Goal: Information Seeking & Learning: Learn about a topic

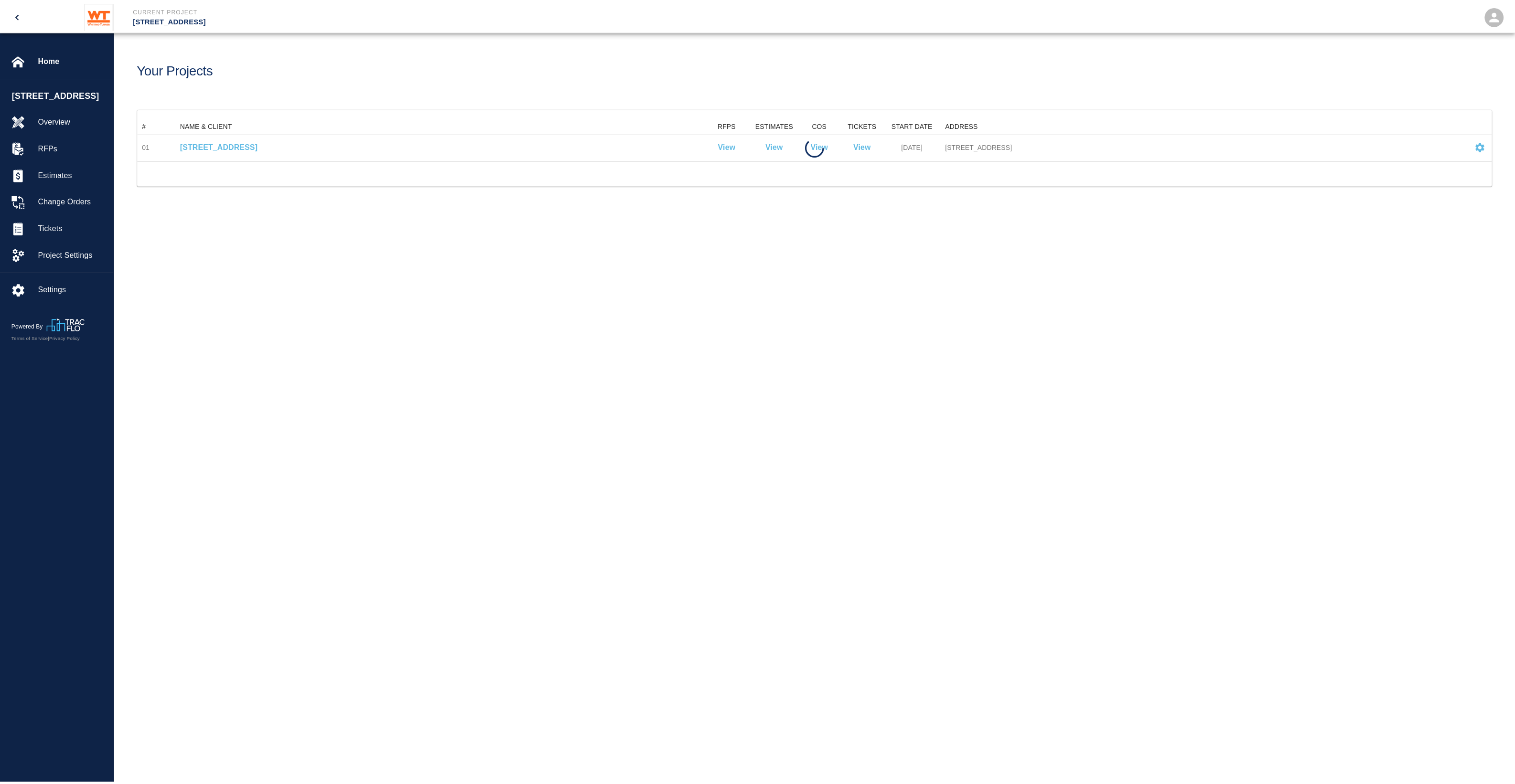
scroll to position [34, 1353]
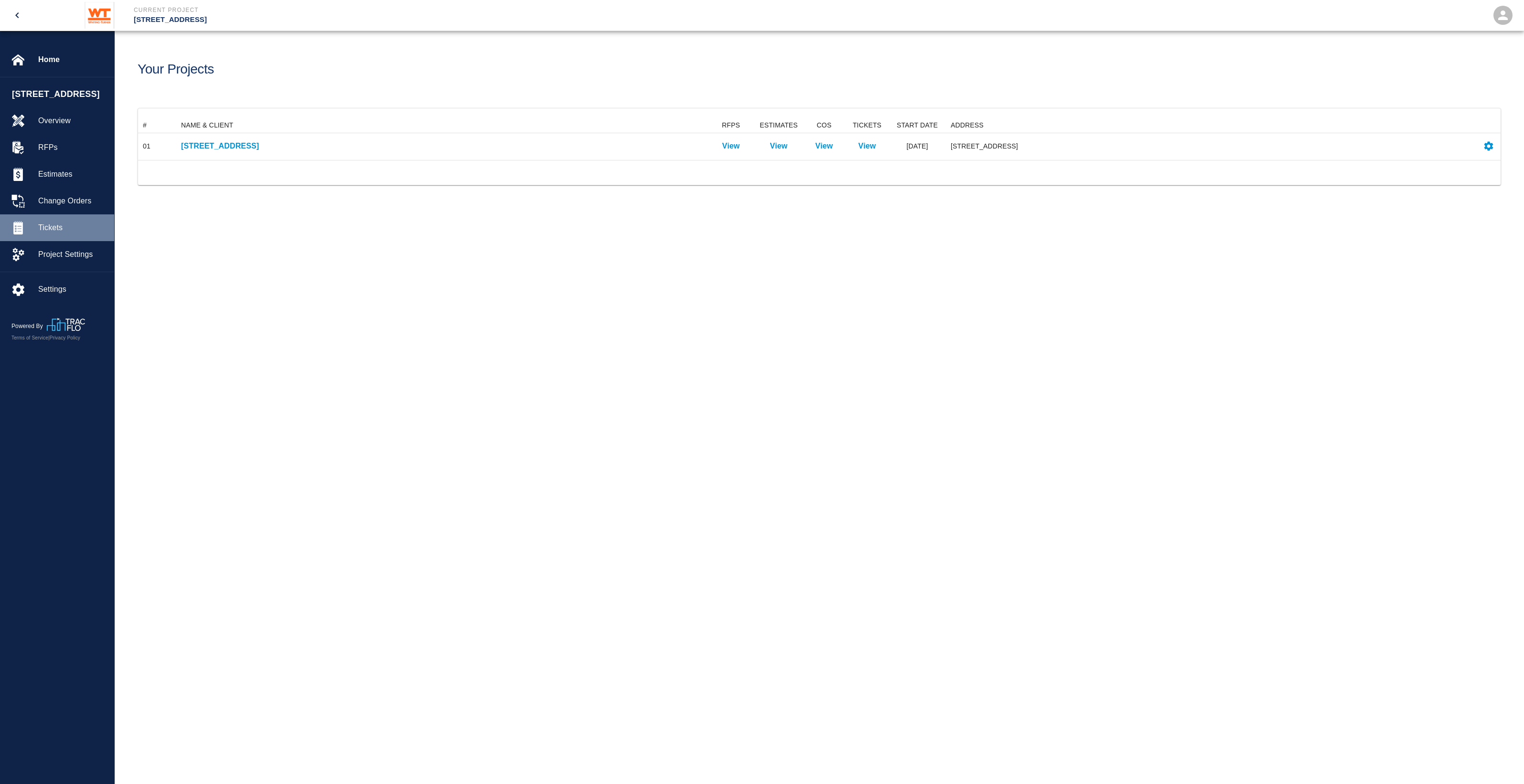
click at [36, 234] on div at bounding box center [24, 228] width 27 height 14
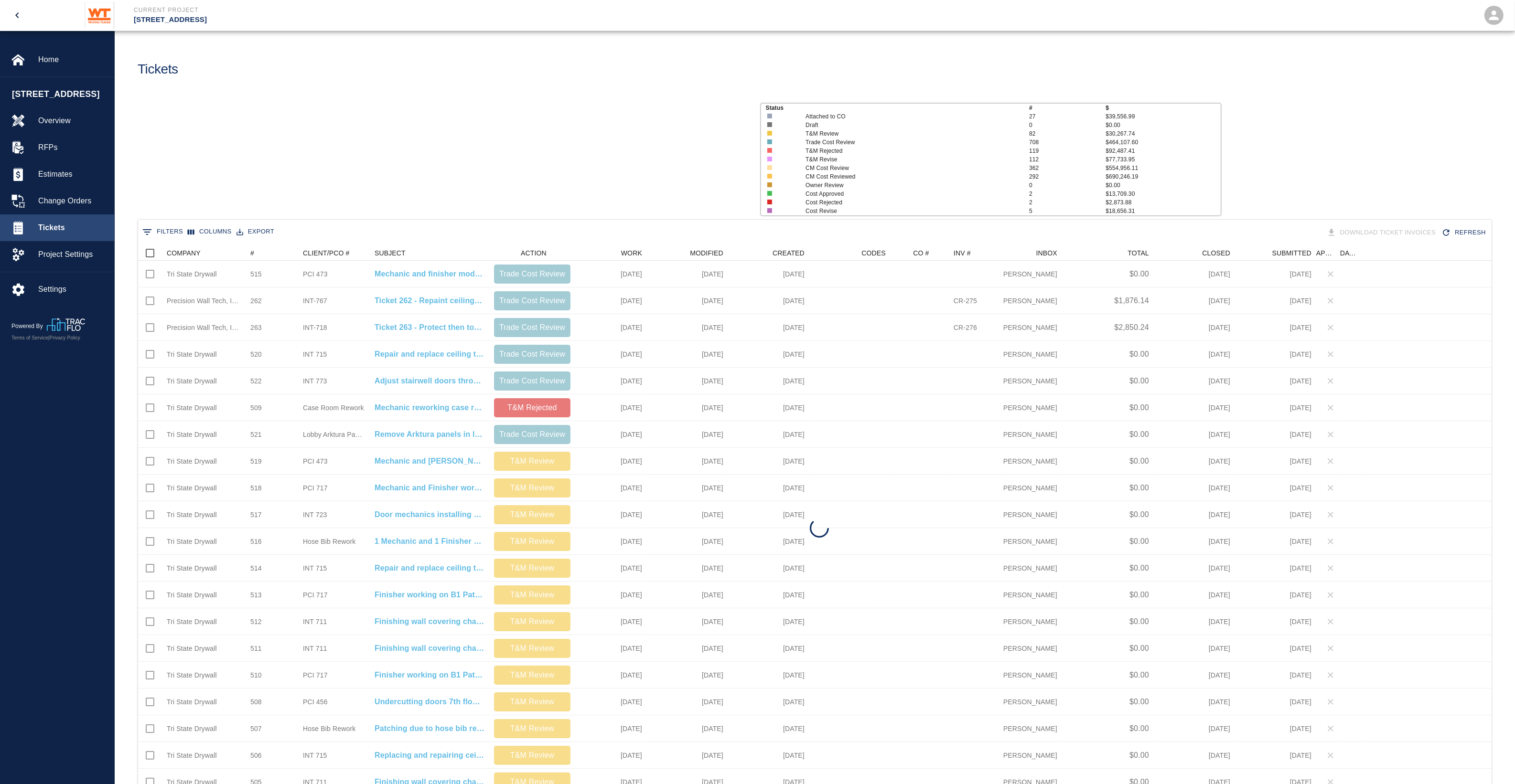
scroll to position [540, 1344]
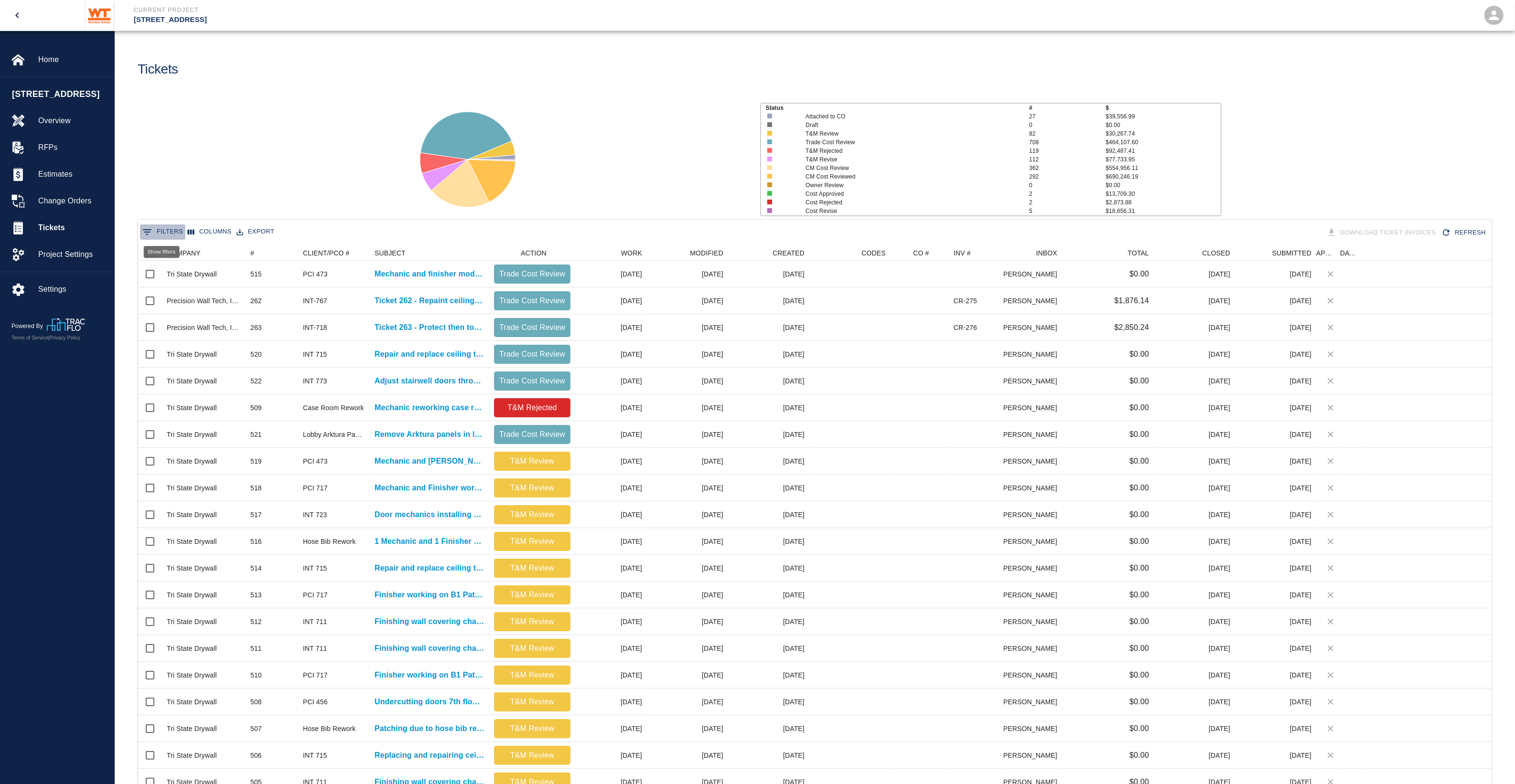
click at [173, 229] on button "0 Filters" at bounding box center [163, 232] width 46 height 15
type input "prec"
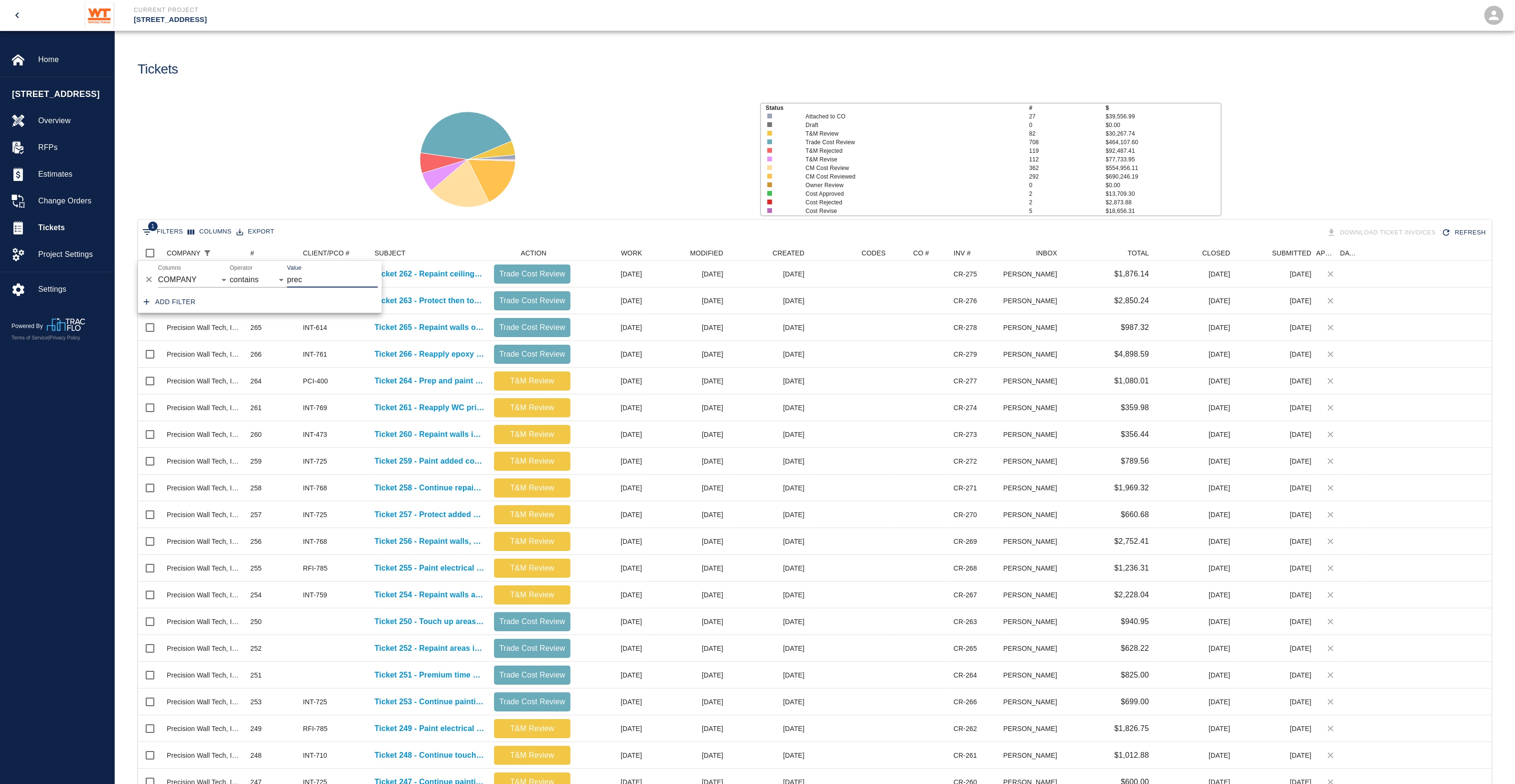
click at [323, 201] on div "Status # $ Attached to CO 27 $39,556.99 Draft 0 $0.00 T&M Review 82 $30,267.74 …" at bounding box center [811, 155] width 1408 height 127
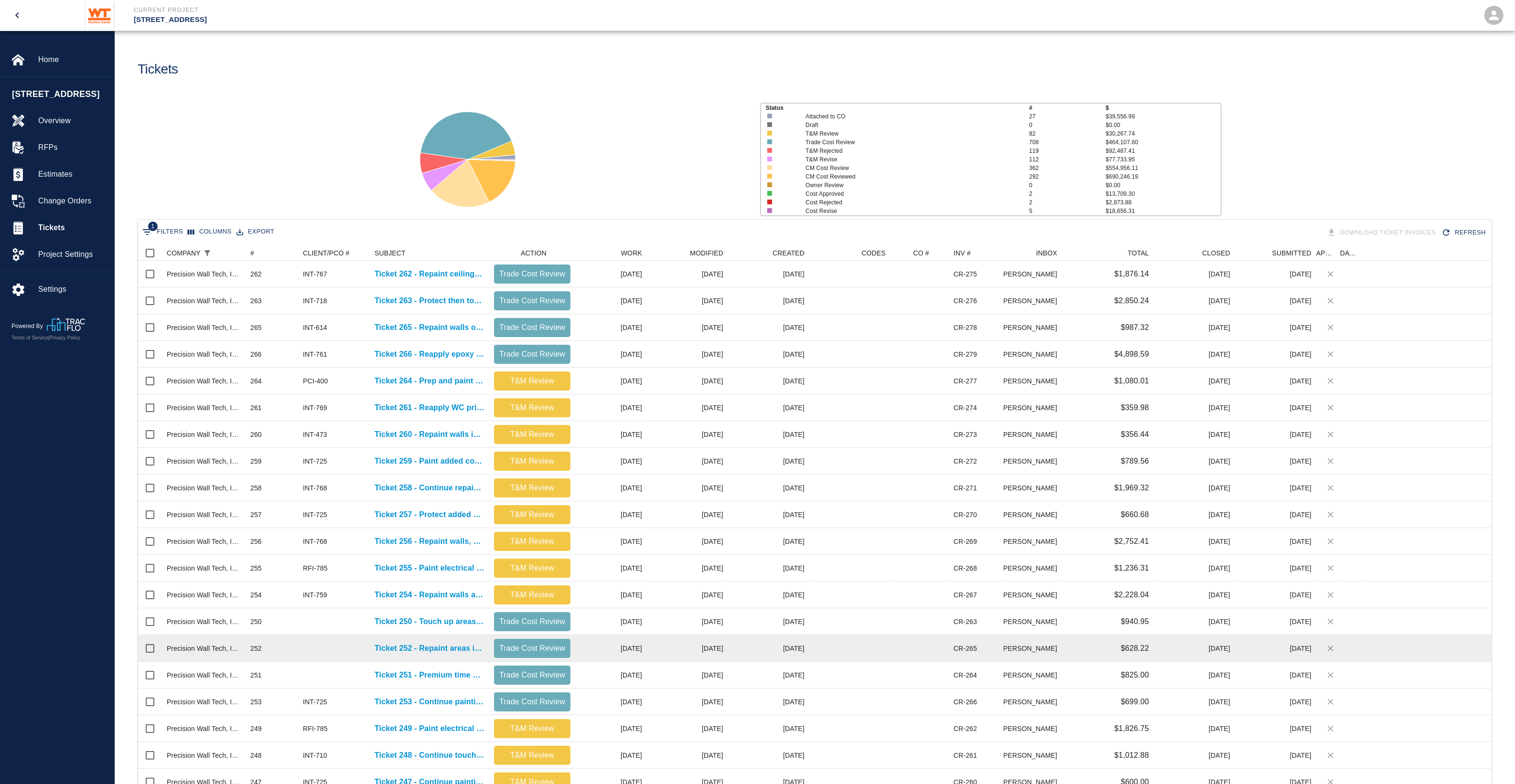
scroll to position [60, 0]
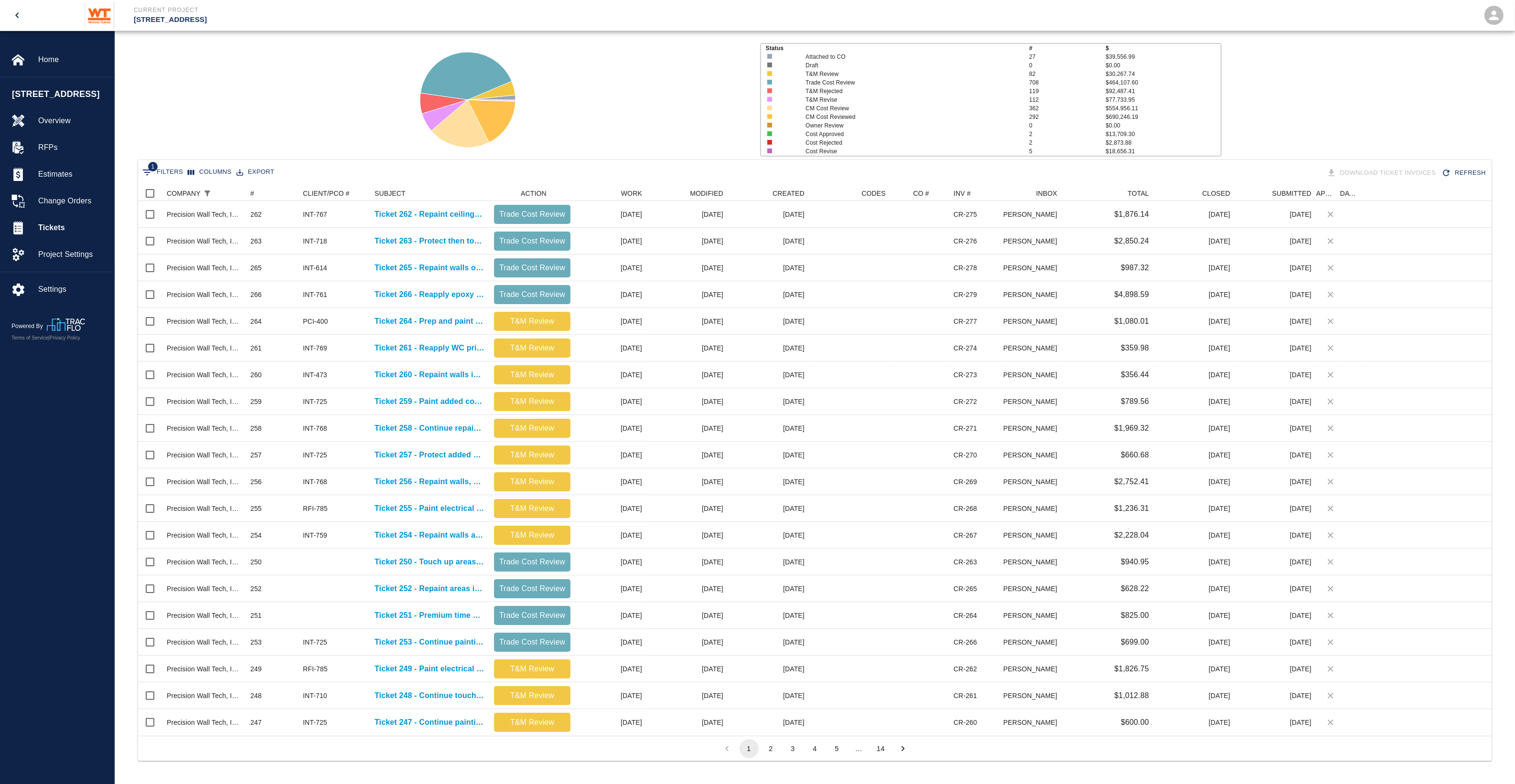
click at [774, 743] on button "2" at bounding box center [771, 749] width 19 height 19
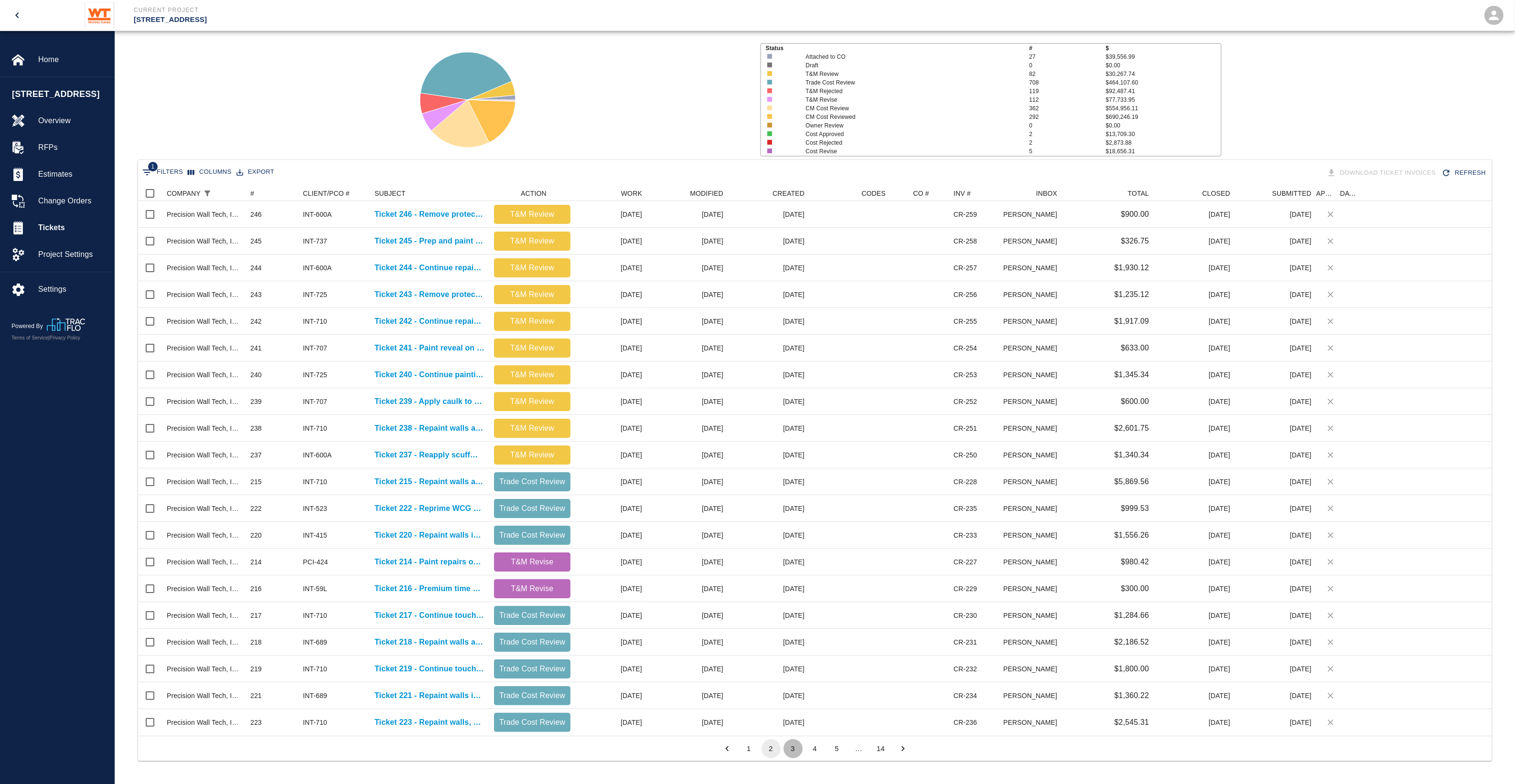
click at [796, 747] on button "3" at bounding box center [793, 749] width 19 height 19
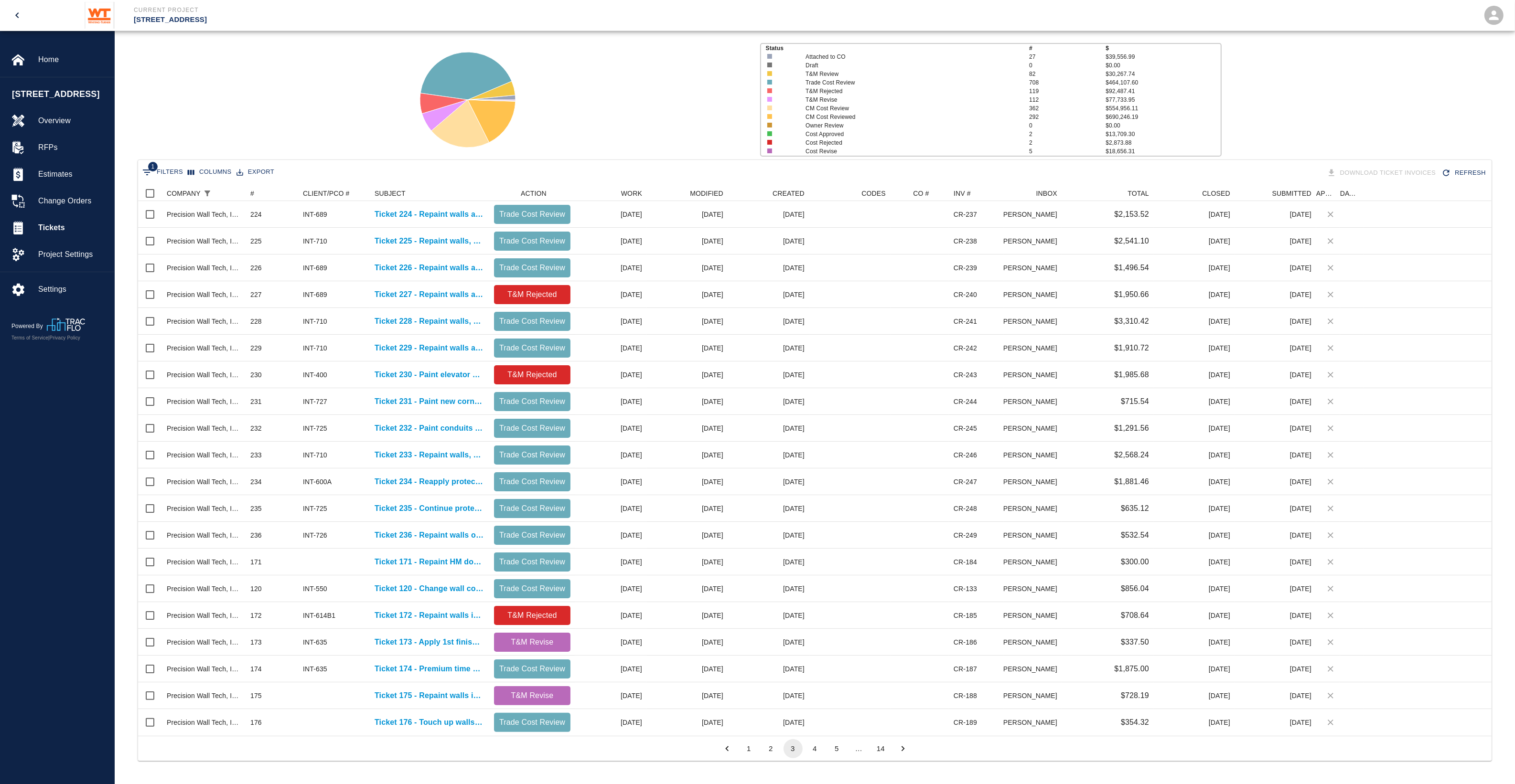
click at [822, 748] on button "4" at bounding box center [815, 749] width 19 height 19
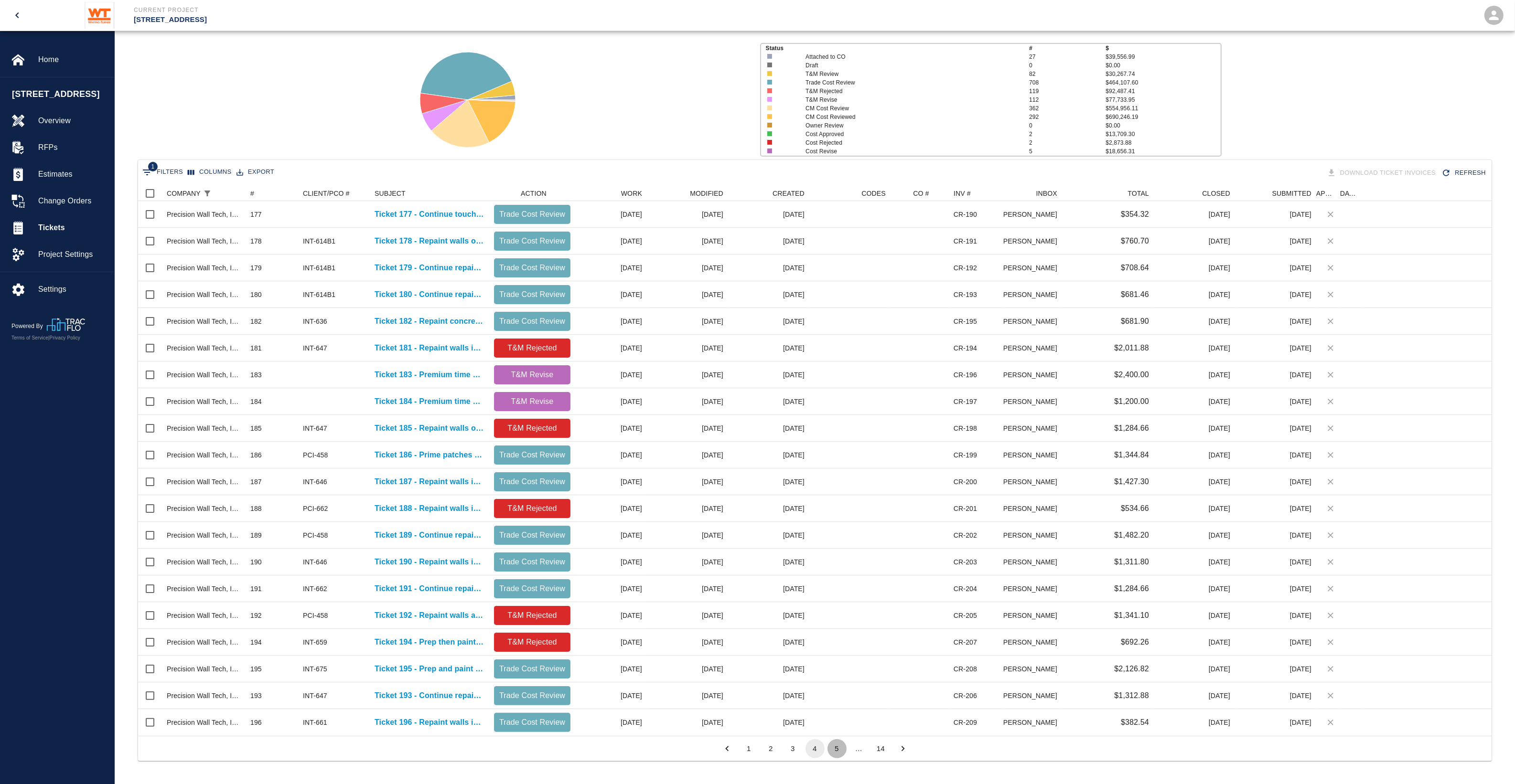
click at [842, 754] on button "5" at bounding box center [837, 749] width 19 height 19
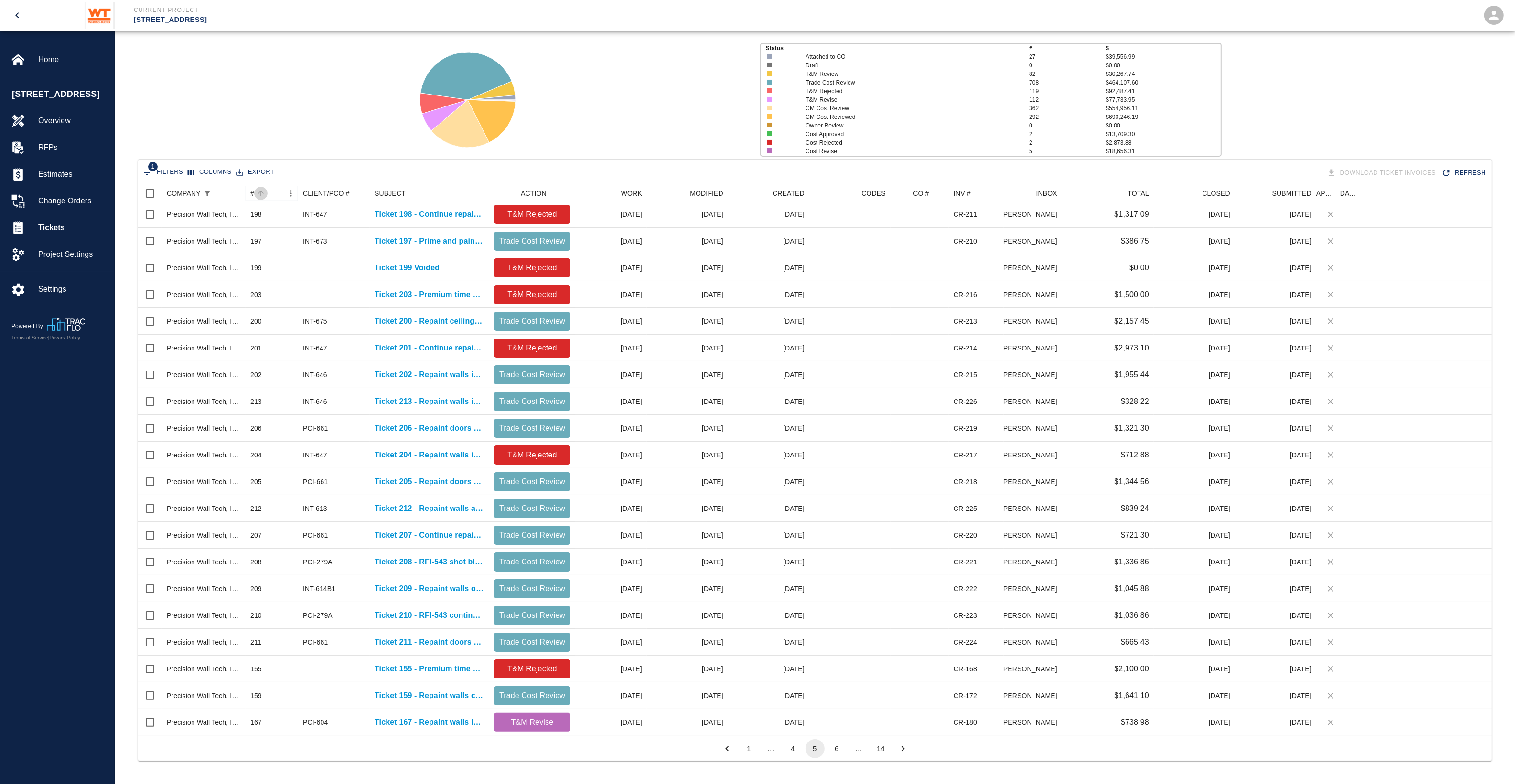
click at [259, 187] on button "Sort" at bounding box center [261, 193] width 14 height 14
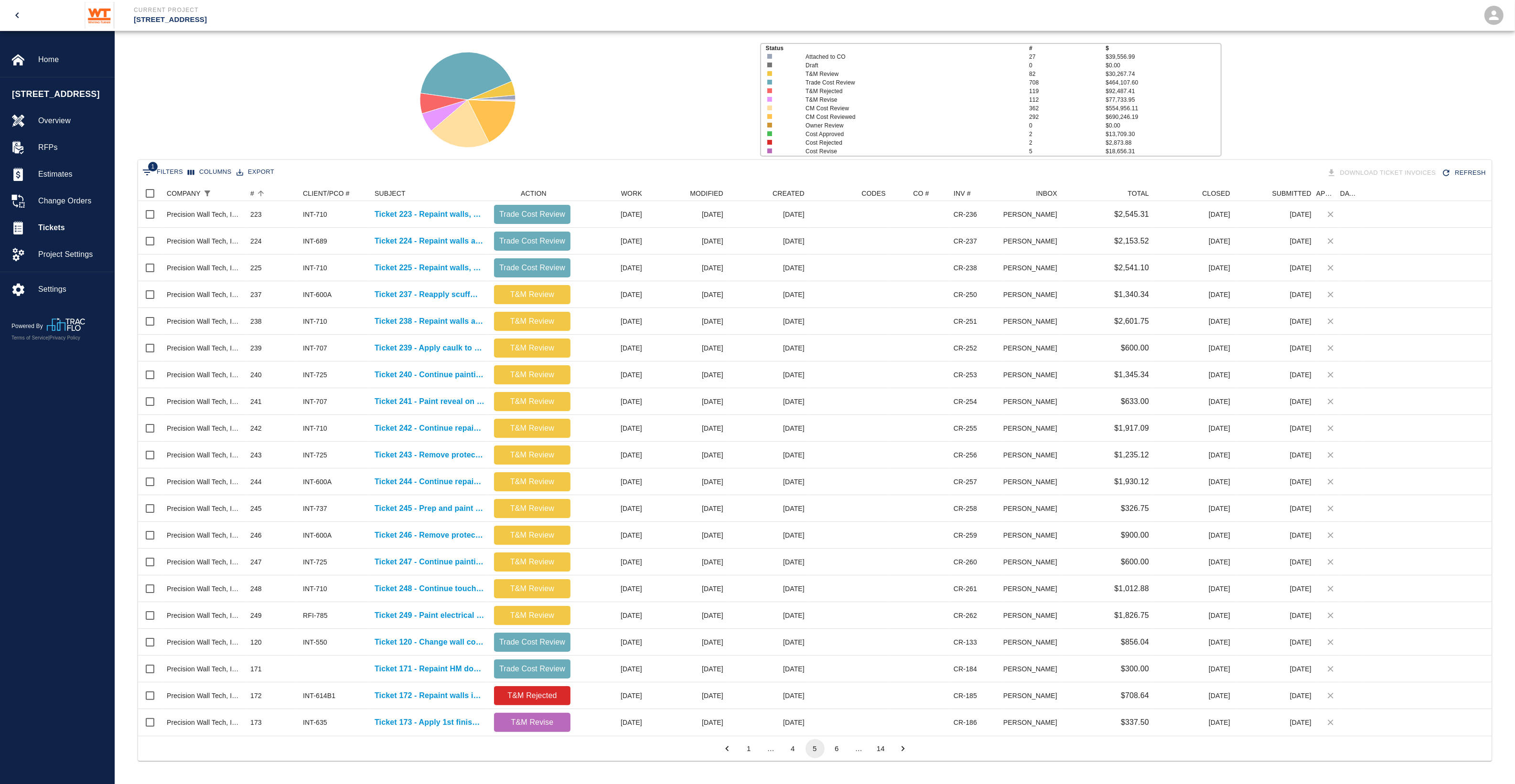
click at [794, 750] on button "4" at bounding box center [793, 749] width 19 height 19
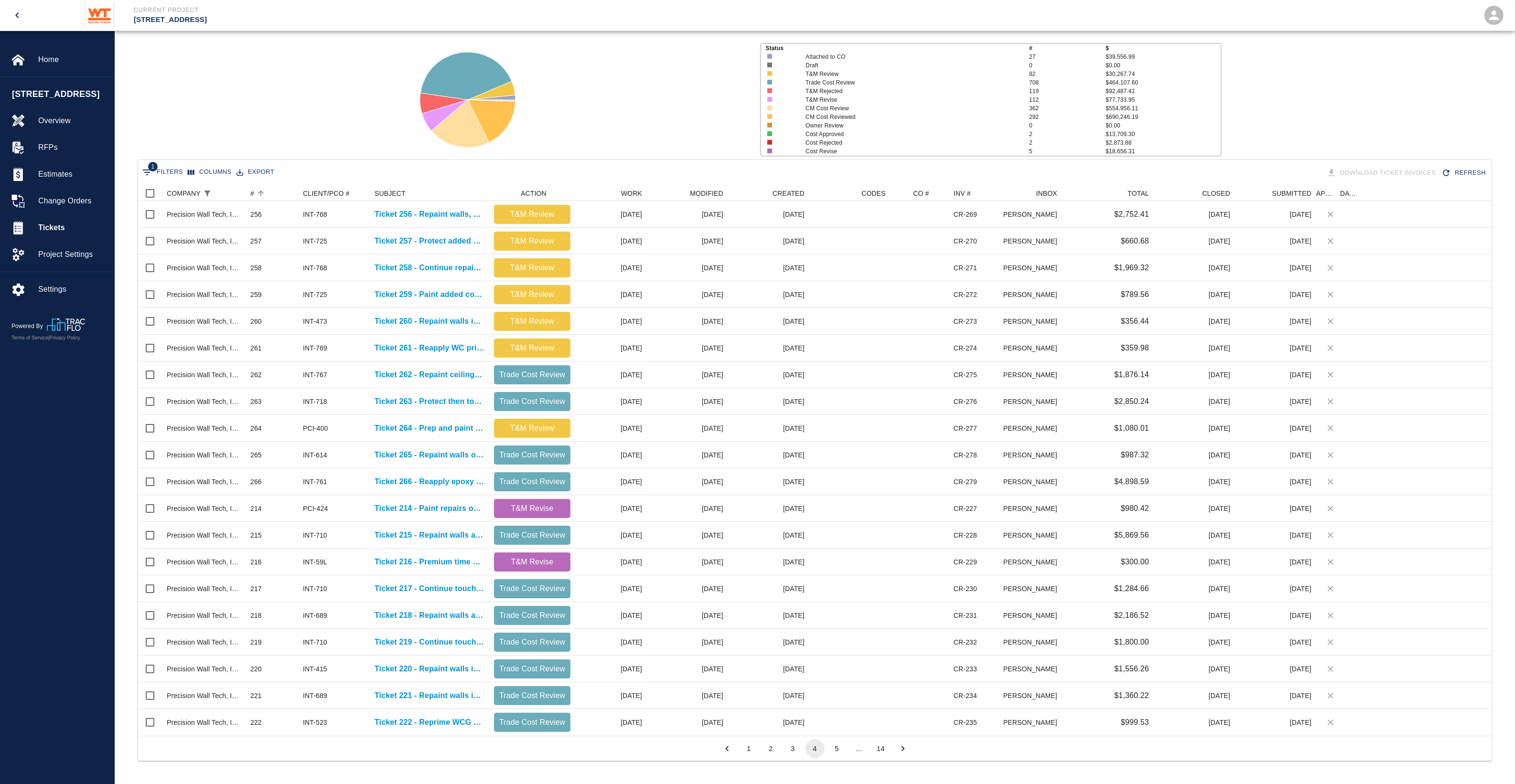
click at [773, 746] on button "2" at bounding box center [771, 749] width 19 height 19
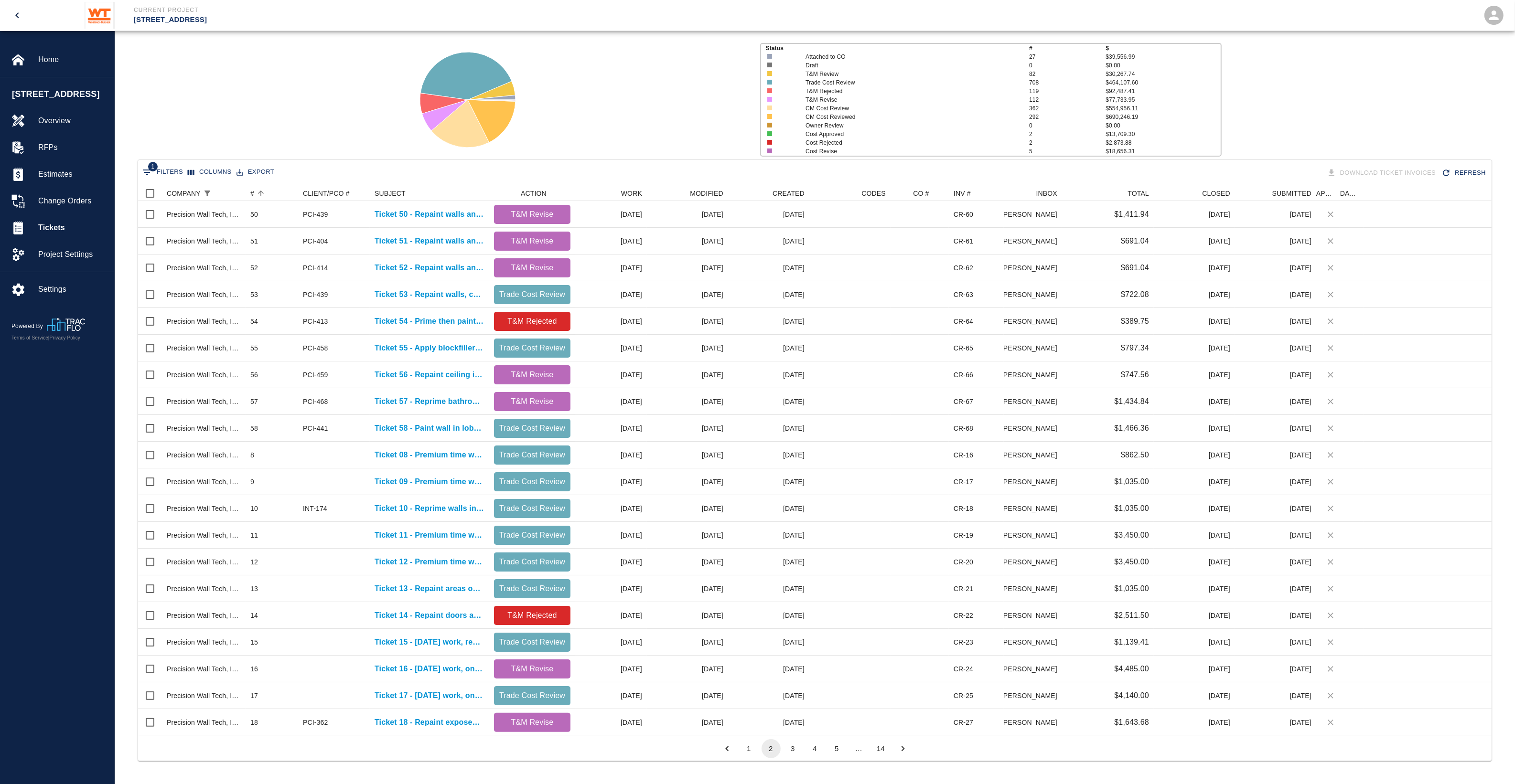
click at [746, 752] on button "1" at bounding box center [749, 749] width 19 height 19
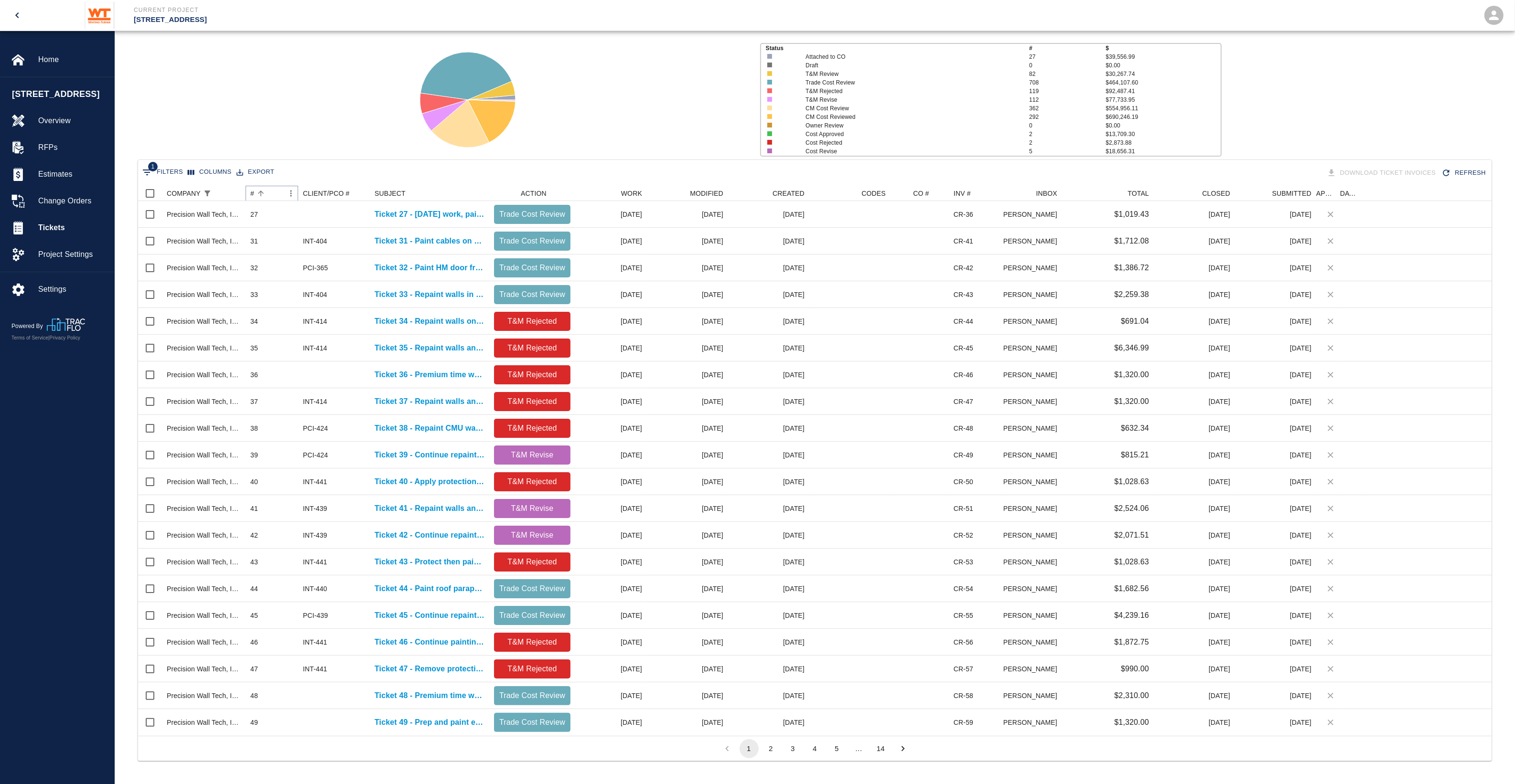
click at [256, 189] on button "Sort" at bounding box center [261, 193] width 14 height 14
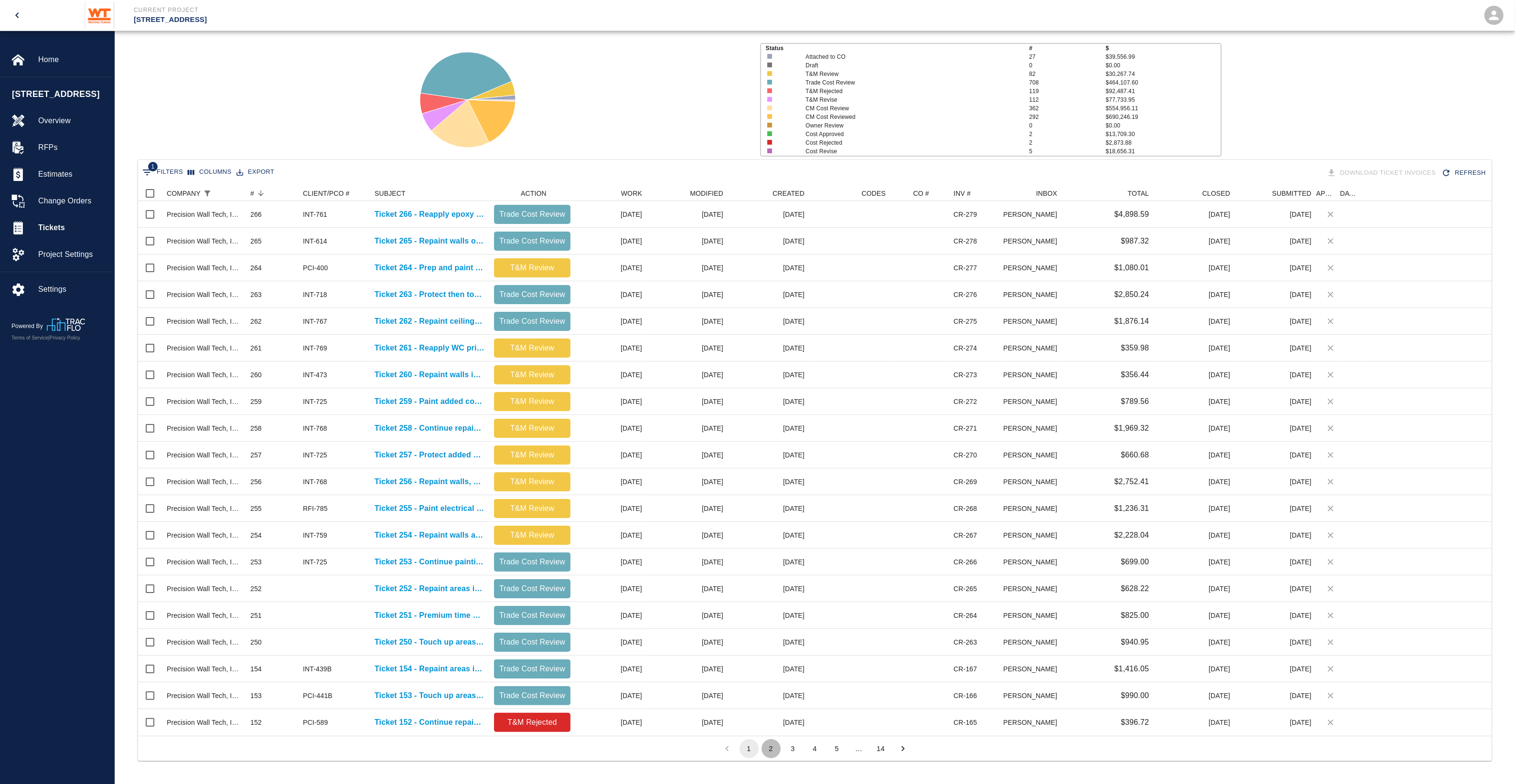
click at [768, 746] on button "2" at bounding box center [771, 749] width 19 height 19
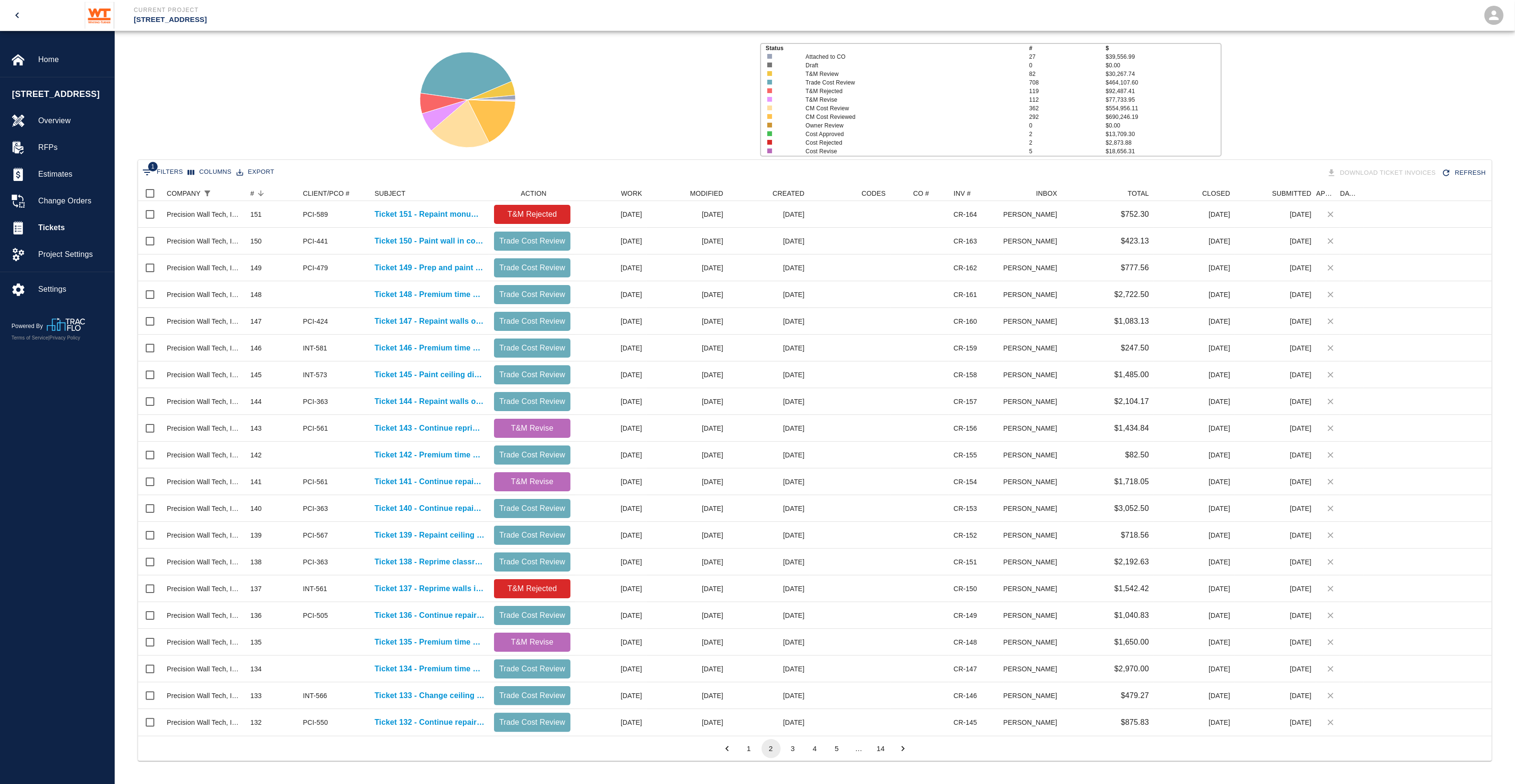
click at [792, 747] on button "3" at bounding box center [793, 749] width 19 height 19
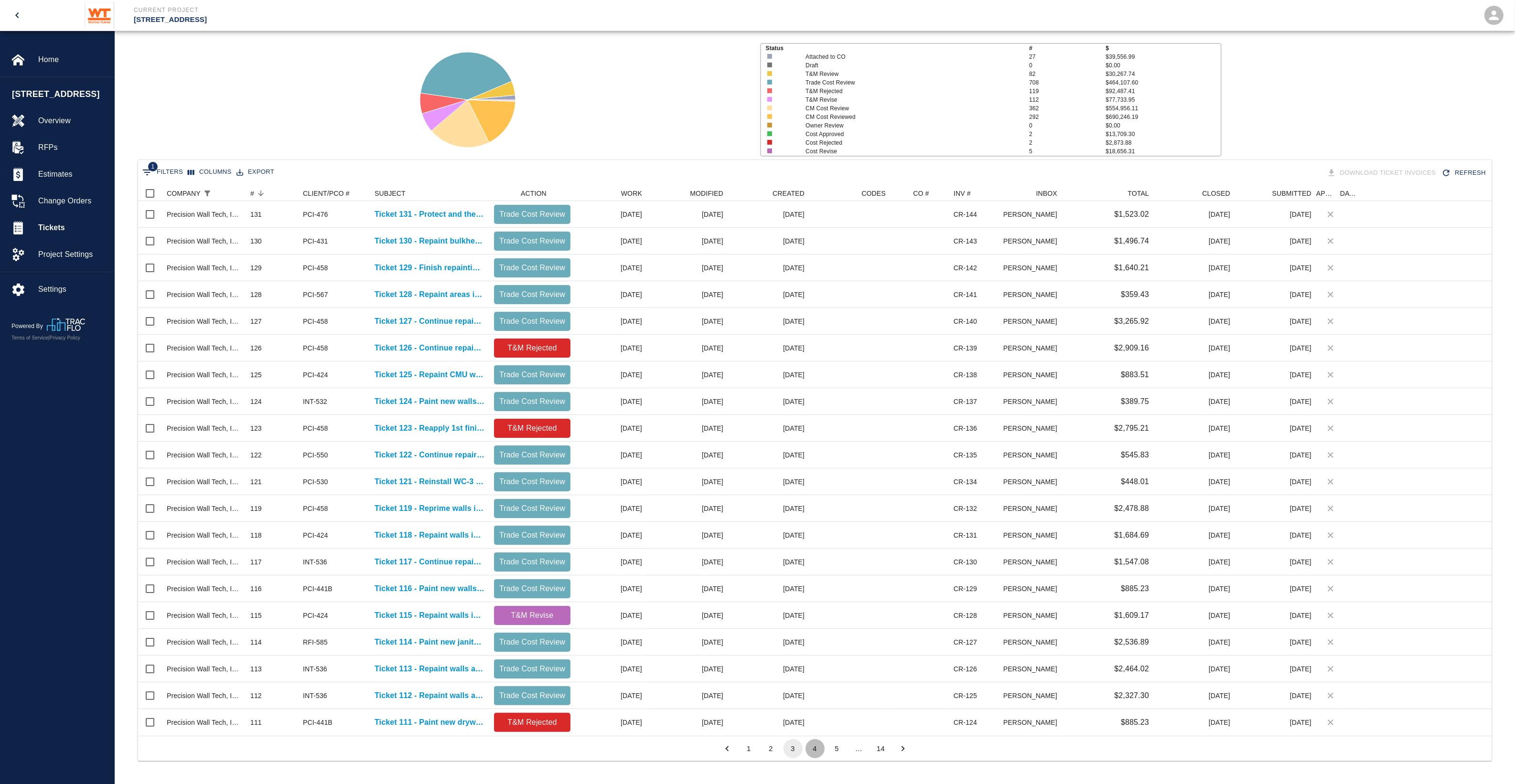
click at [815, 747] on button "4" at bounding box center [815, 749] width 19 height 19
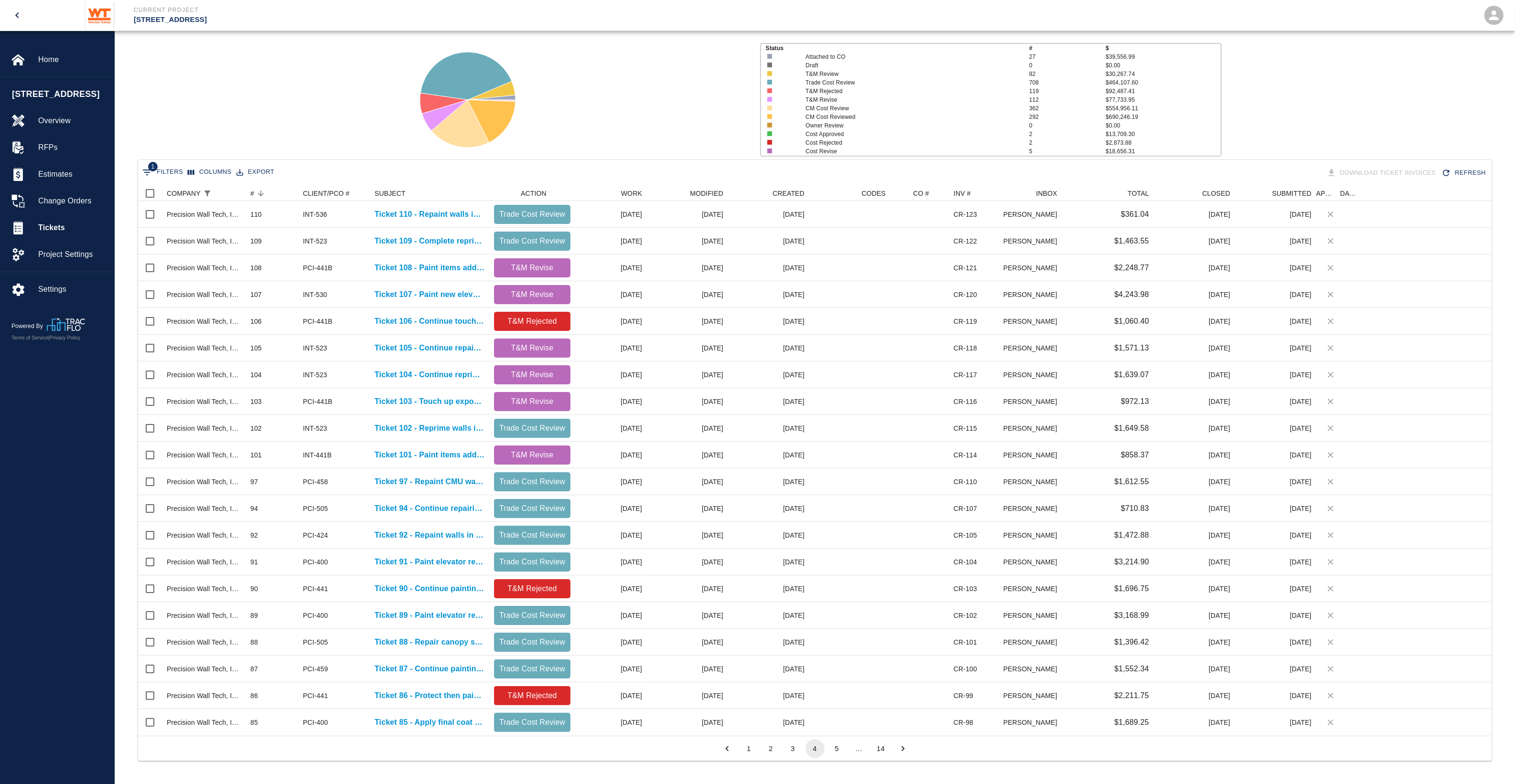
click at [838, 747] on button "5" at bounding box center [837, 749] width 19 height 19
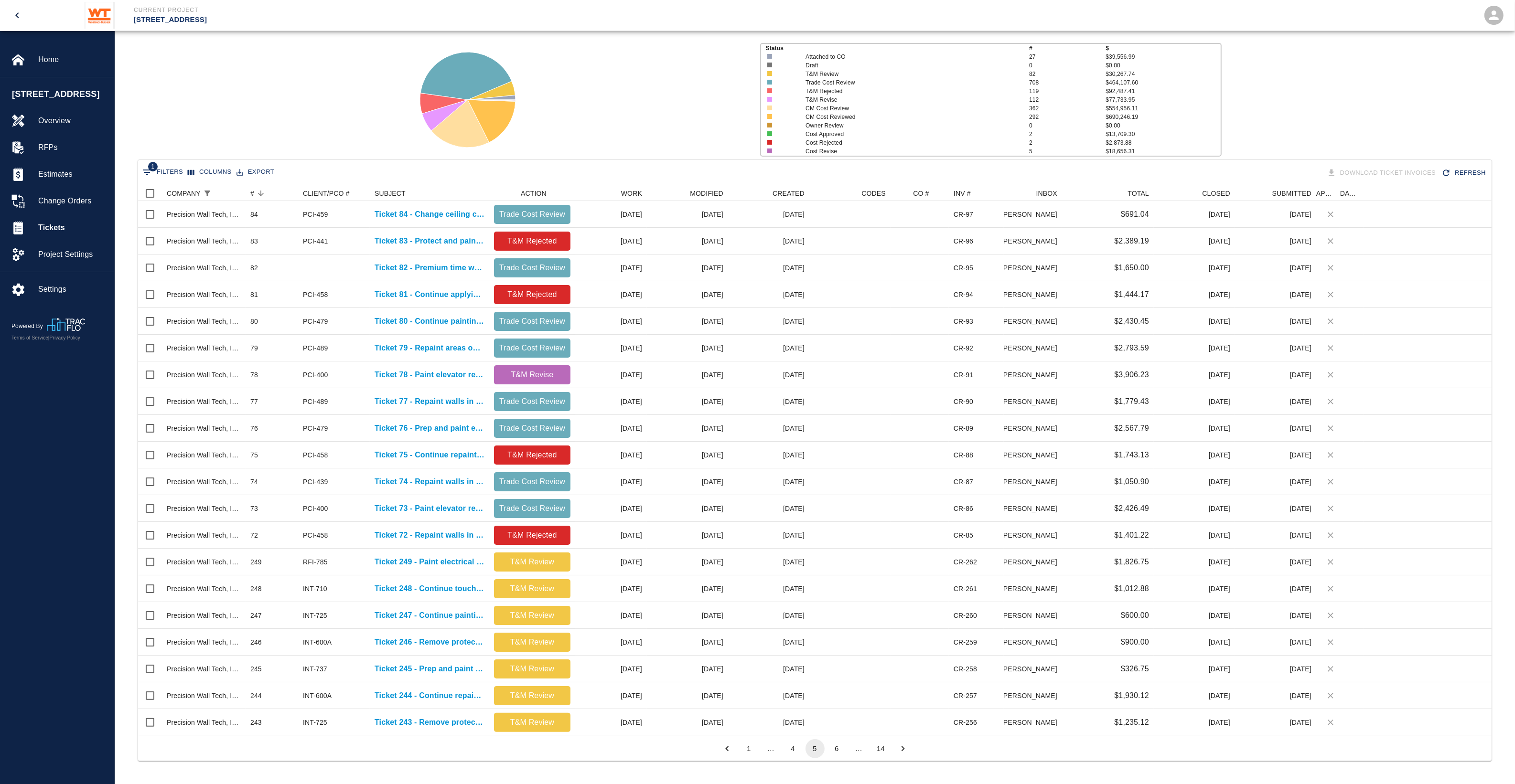
click at [843, 749] on button "6" at bounding box center [837, 749] width 19 height 19
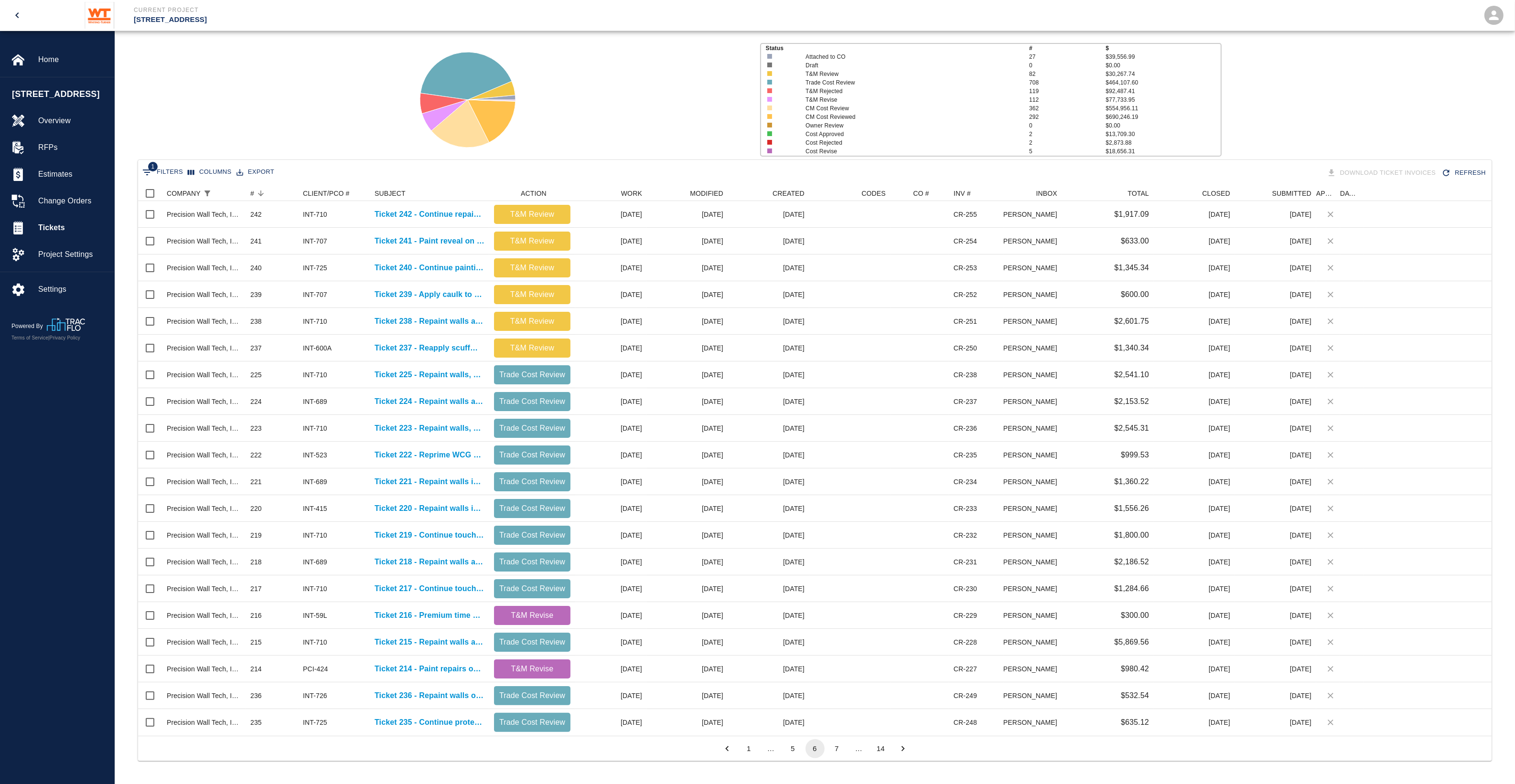
click at [842, 750] on button "7" at bounding box center [837, 749] width 19 height 19
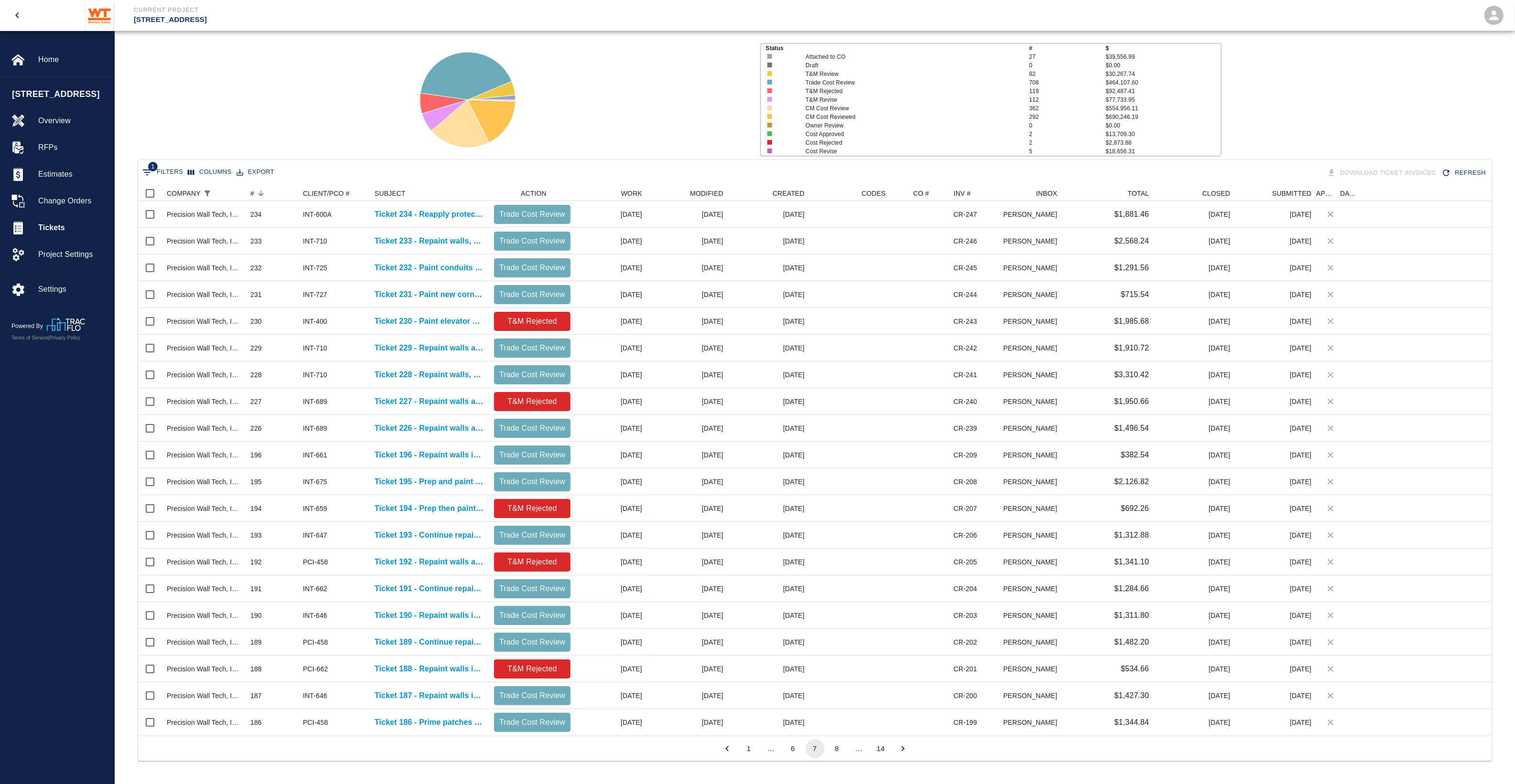
click at [843, 750] on button "8" at bounding box center [837, 749] width 19 height 19
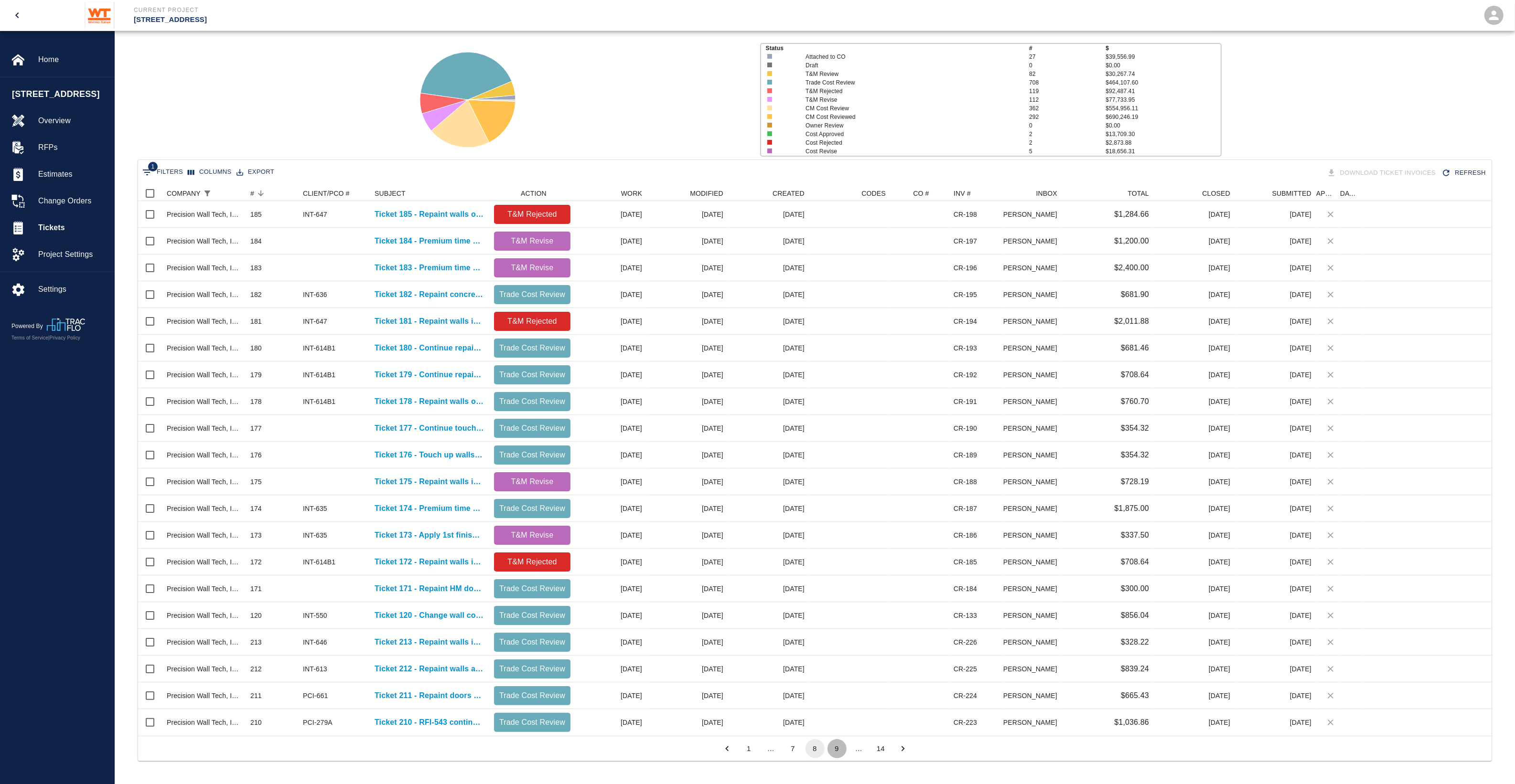
click at [843, 750] on button "9" at bounding box center [837, 749] width 19 height 19
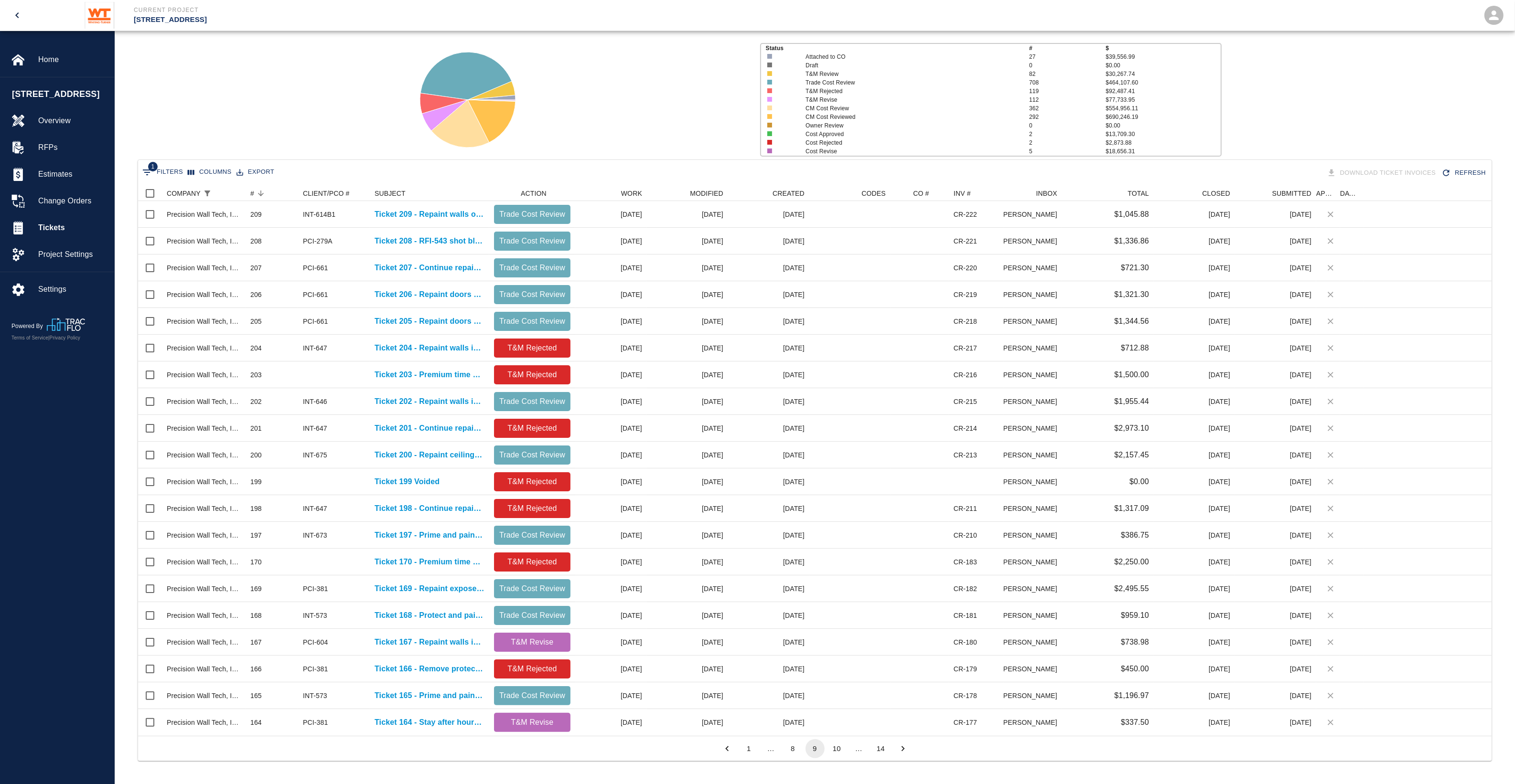
click at [843, 750] on button "10" at bounding box center [837, 749] width 19 height 19
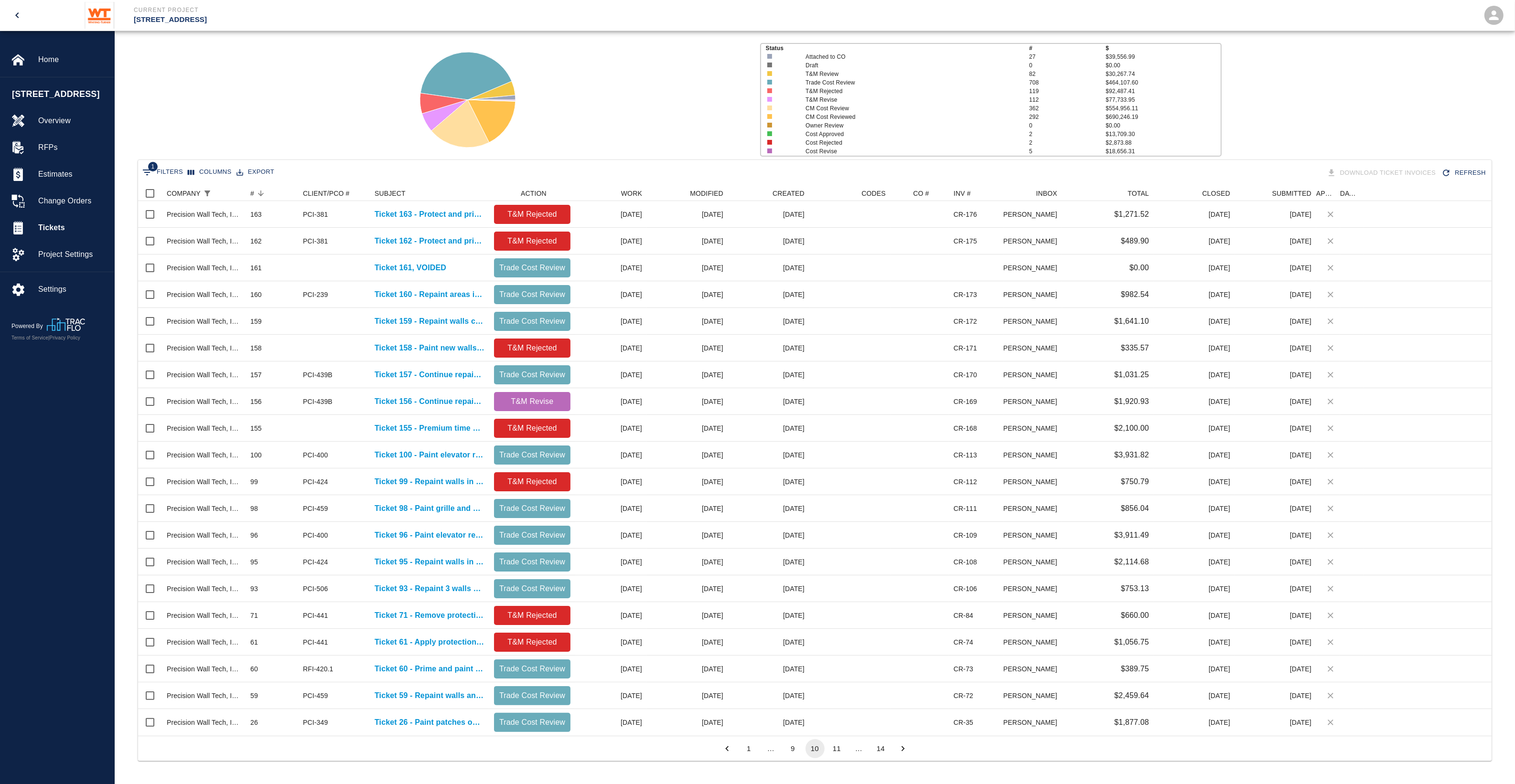
click at [815, 749] on button "10" at bounding box center [815, 749] width 19 height 19
click at [804, 748] on li "10" at bounding box center [815, 749] width 22 height 19
click at [799, 748] on button "9" at bounding box center [793, 749] width 19 height 19
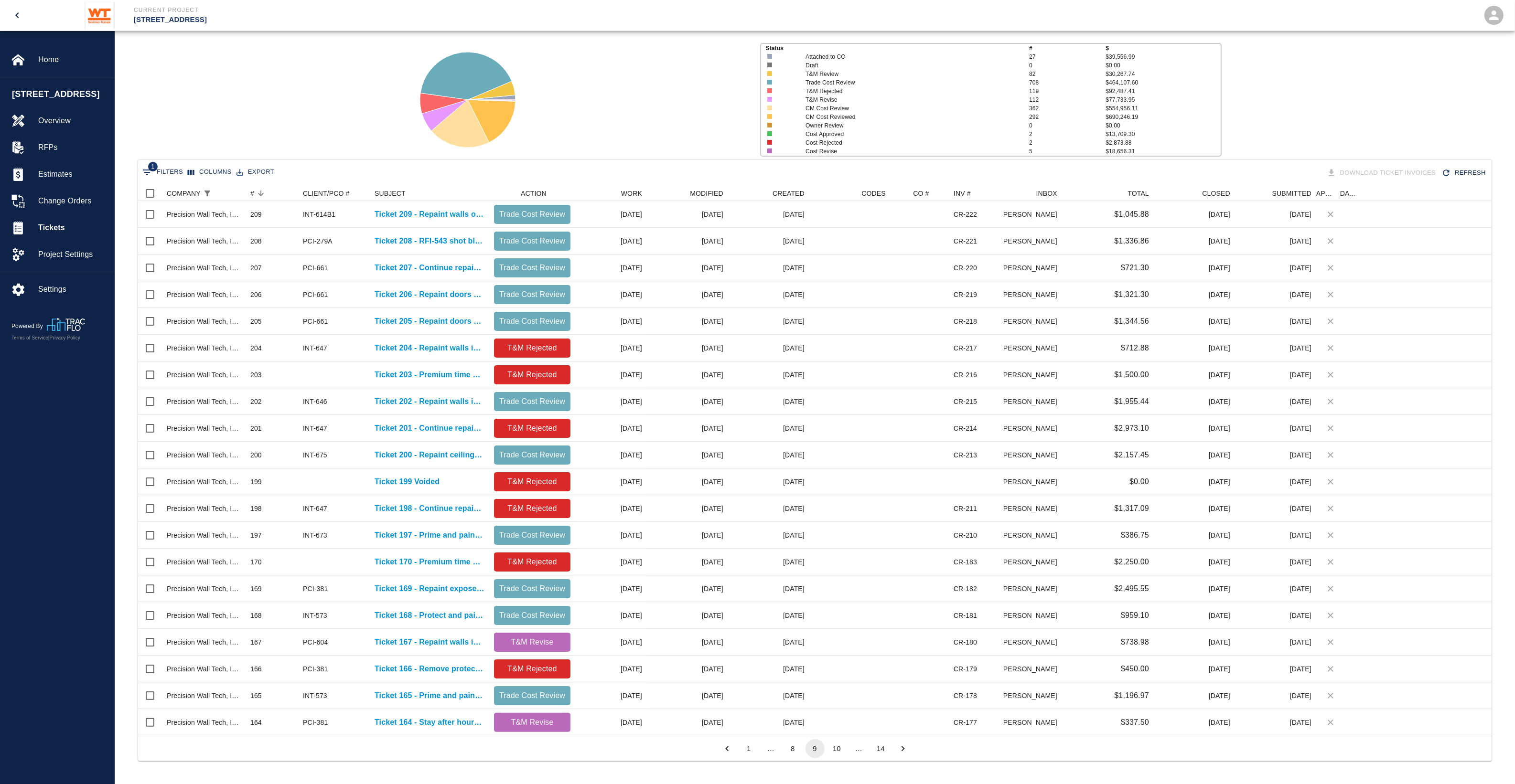
click at [831, 750] on button "10" at bounding box center [837, 749] width 19 height 19
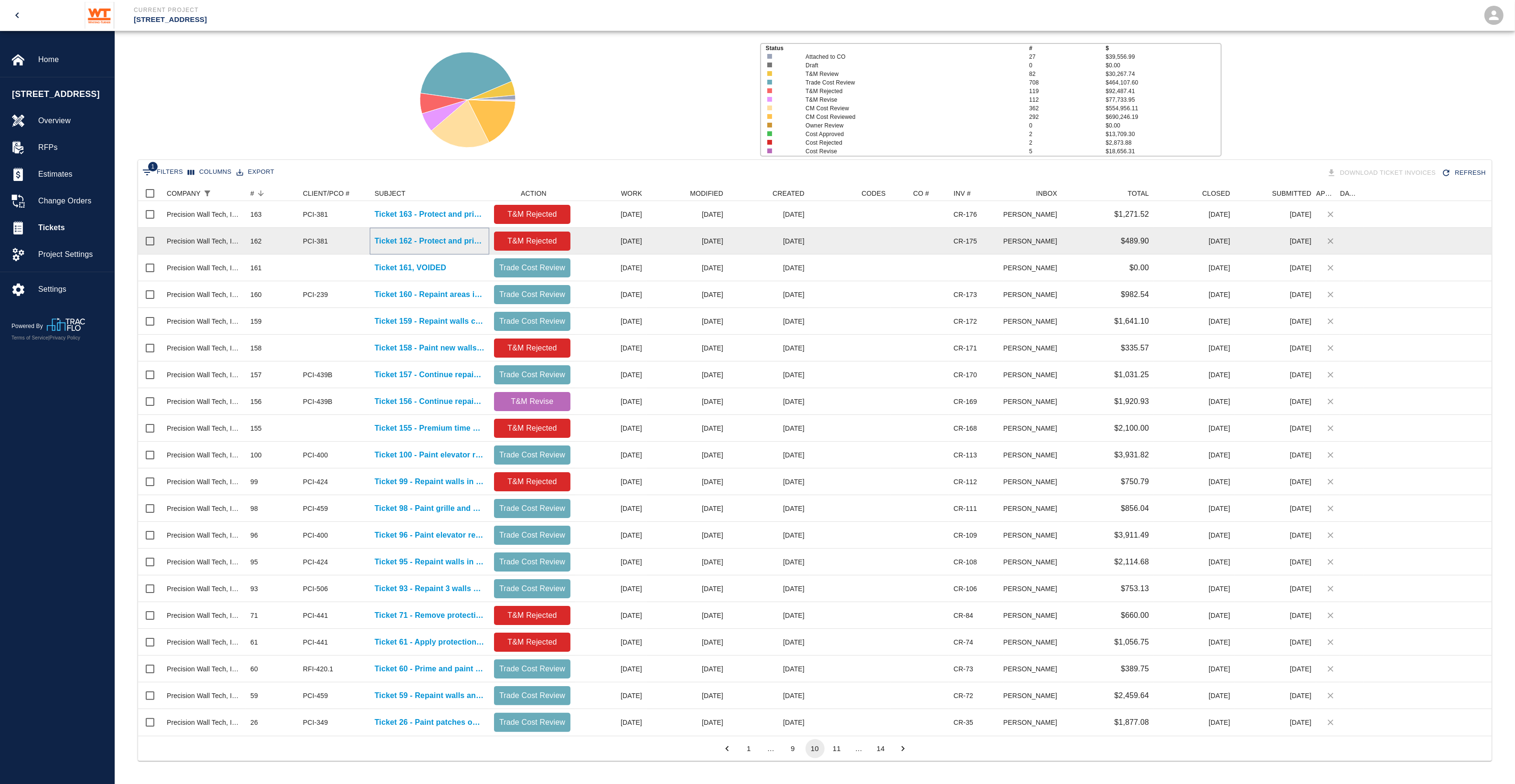
click at [421, 242] on p "Ticket 162 - Protect and prime steel in lounge 2001" at bounding box center [429, 241] width 110 height 11
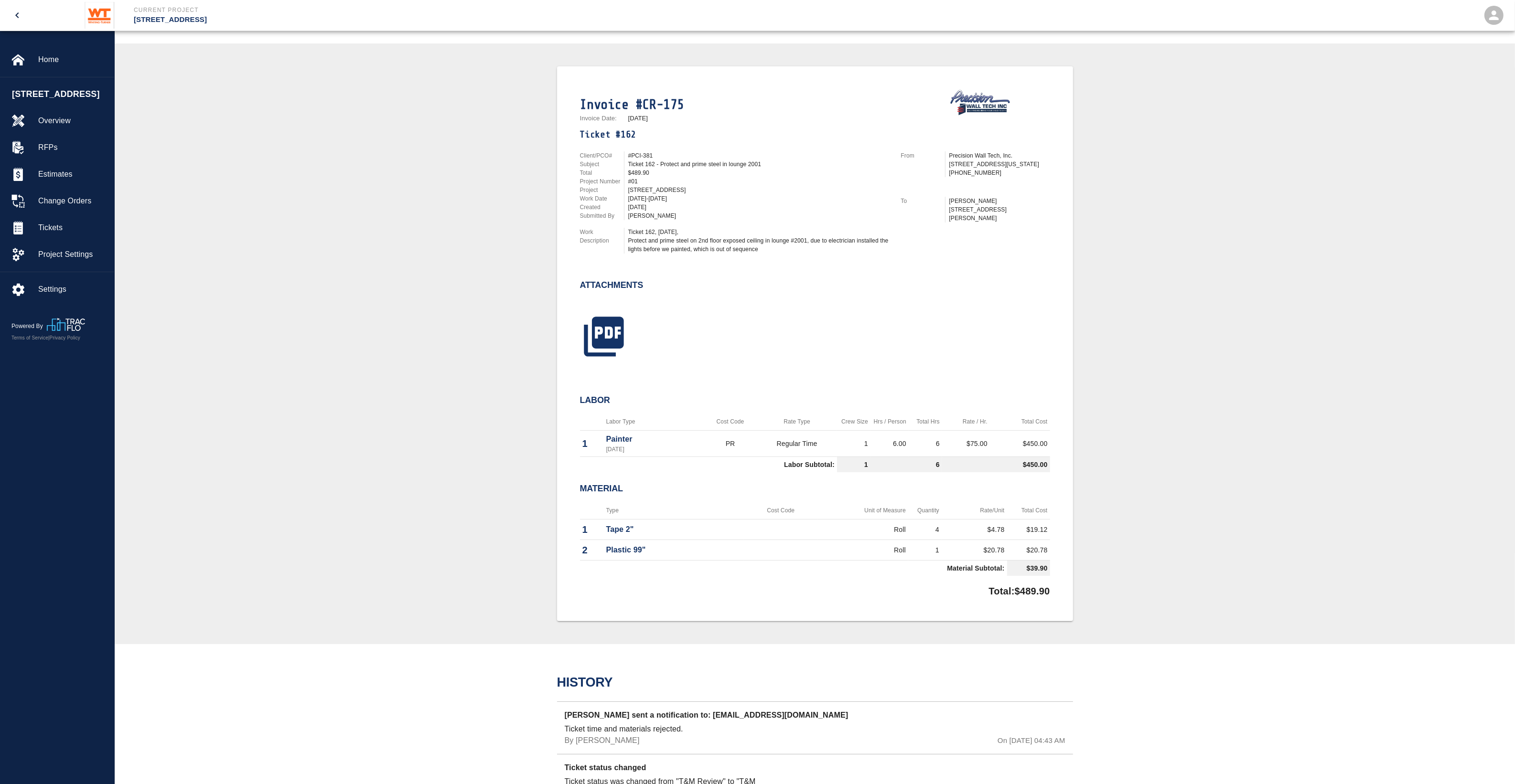
scroll to position [179, 0]
click at [602, 326] on icon "button" at bounding box center [603, 332] width 48 height 48
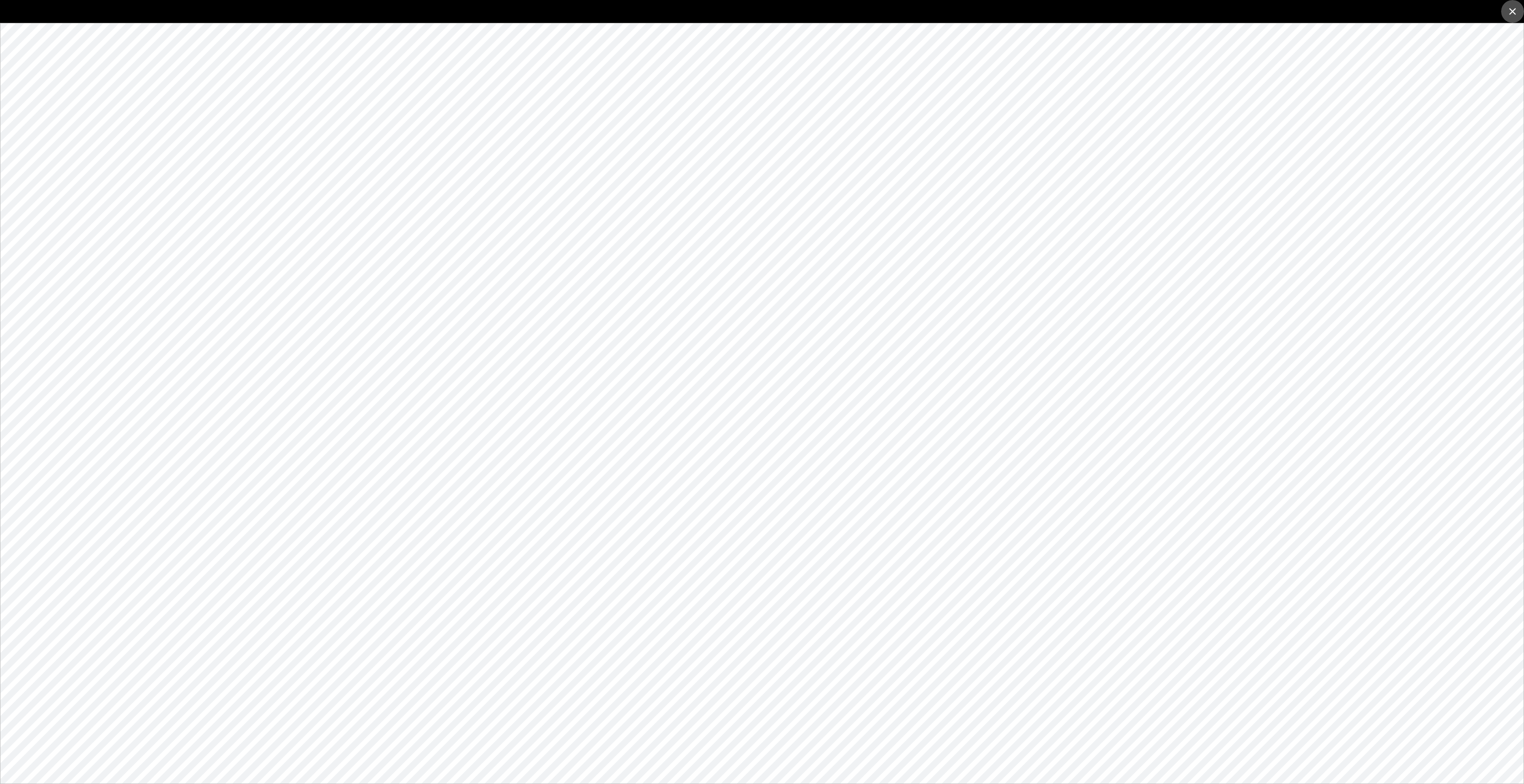
click at [1511, 12] on icon "close" at bounding box center [1512, 11] width 7 height 7
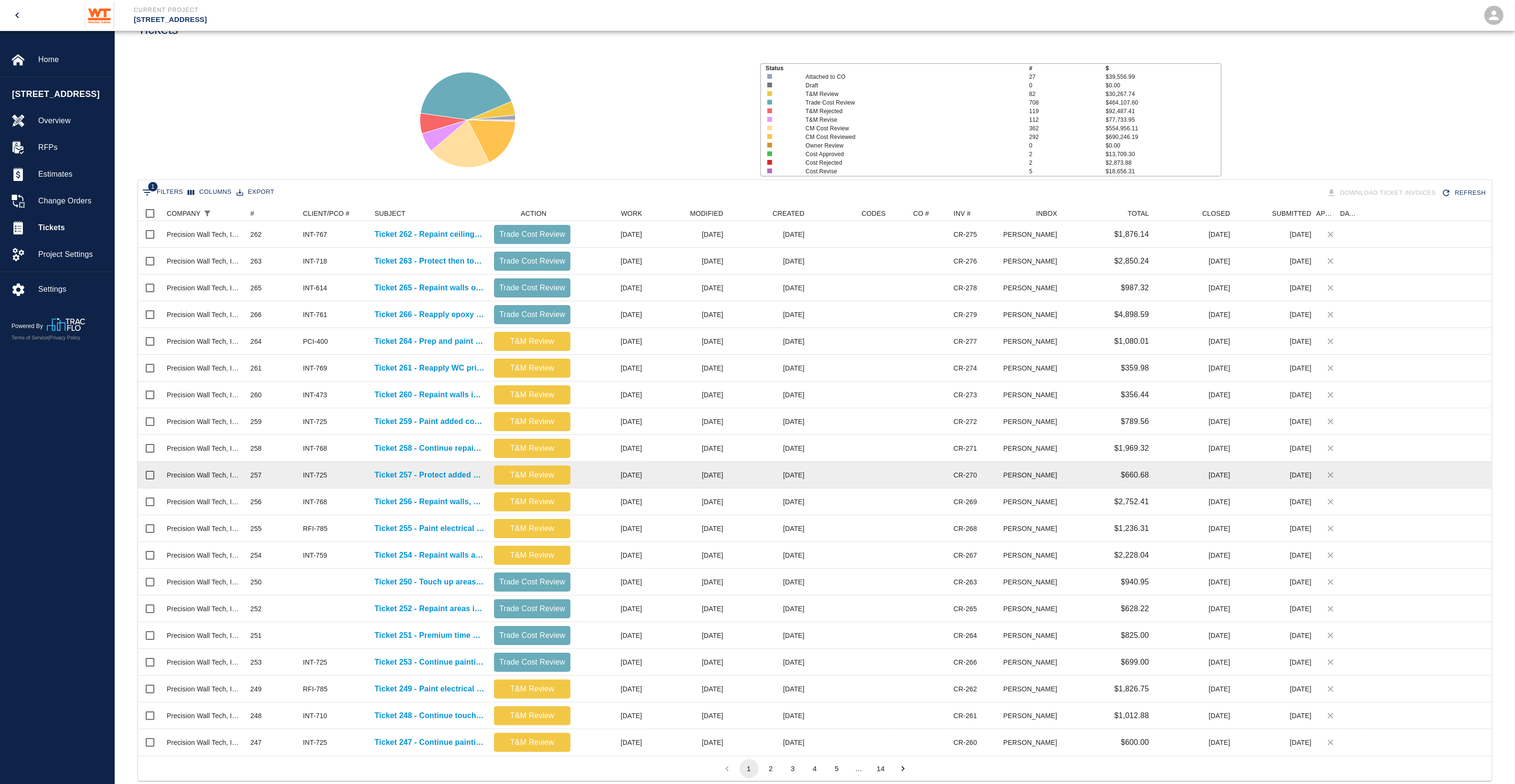
scroll to position [60, 0]
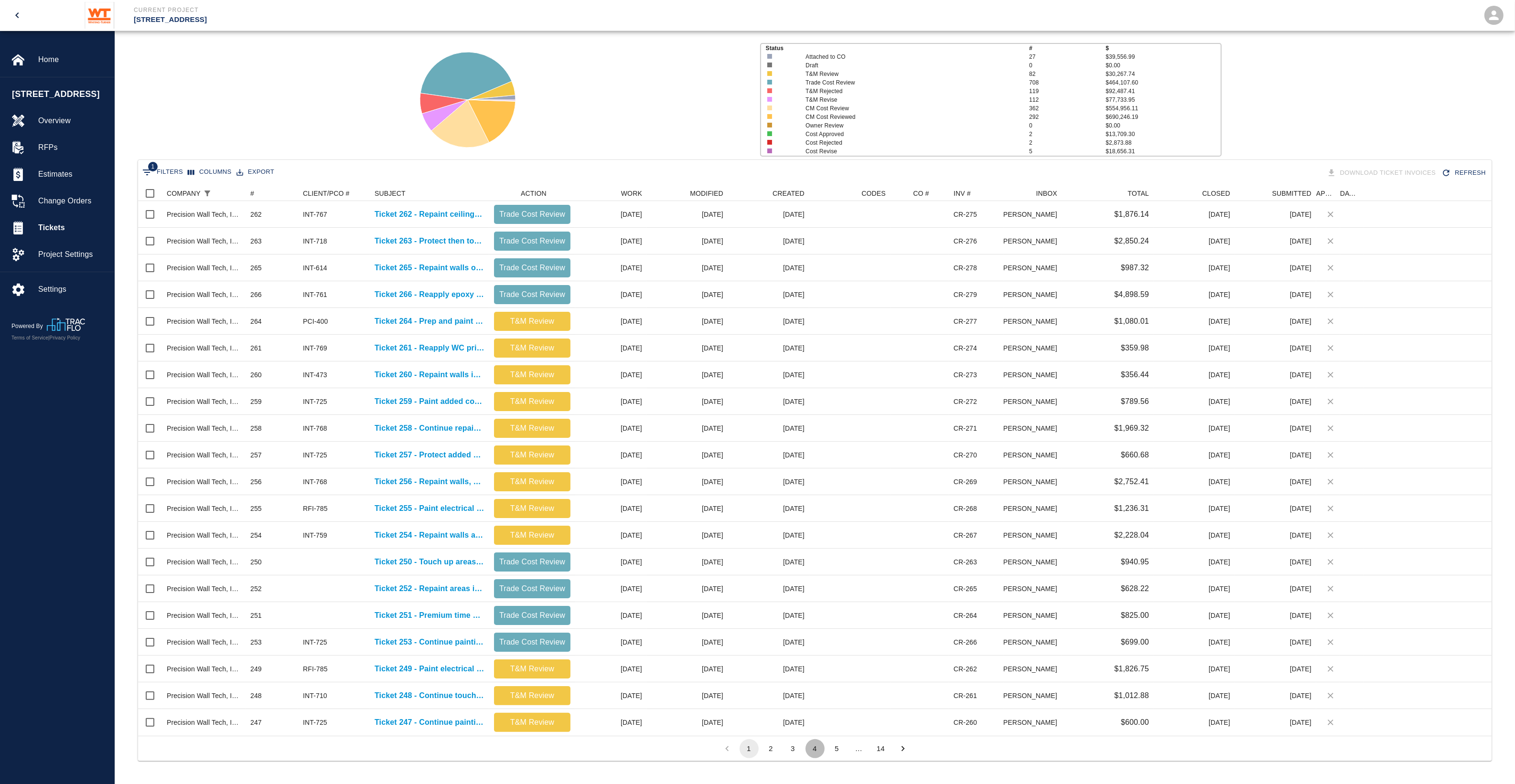
click at [810, 747] on button "4" at bounding box center [815, 749] width 19 height 19
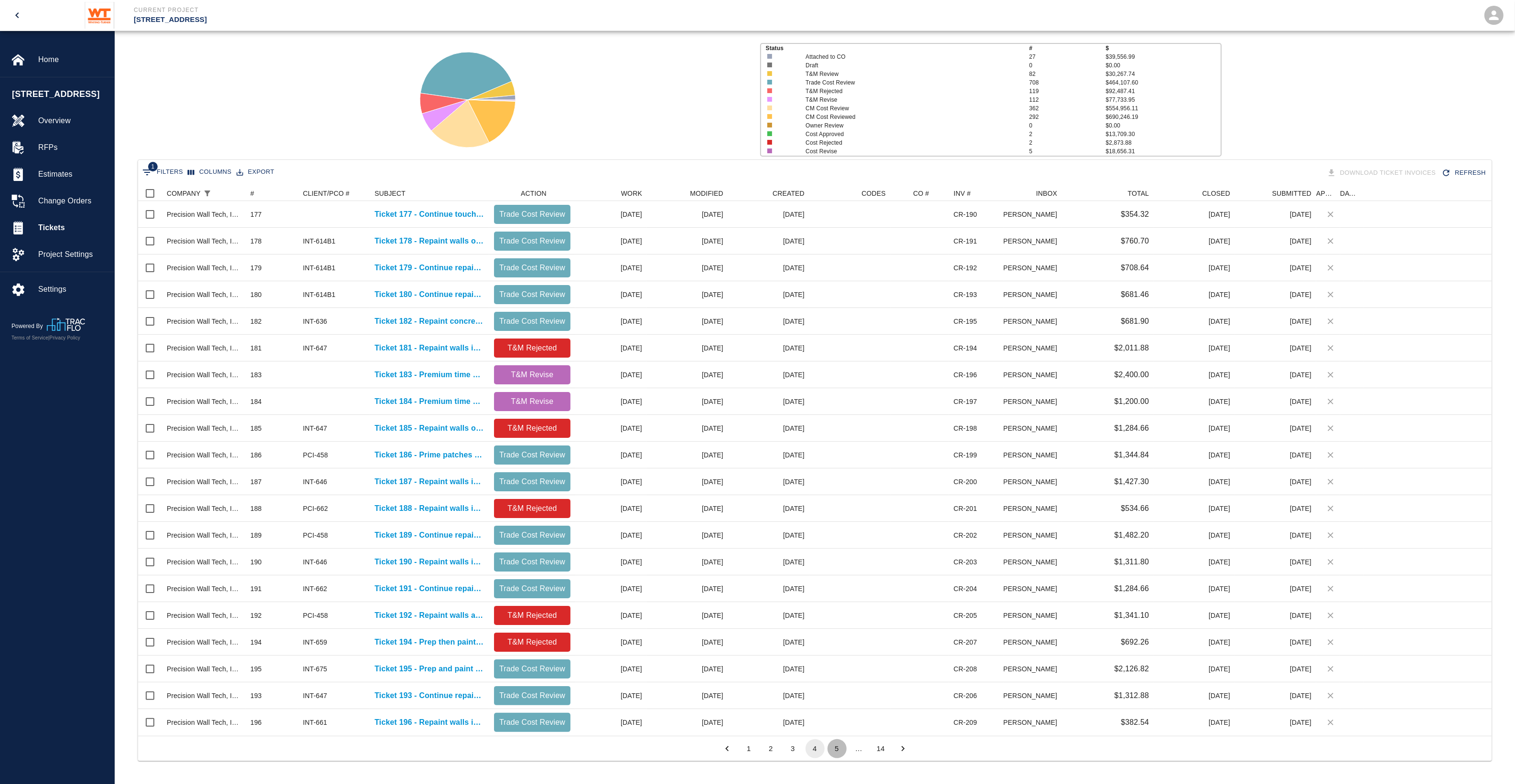
click at [834, 746] on button "5" at bounding box center [837, 749] width 19 height 19
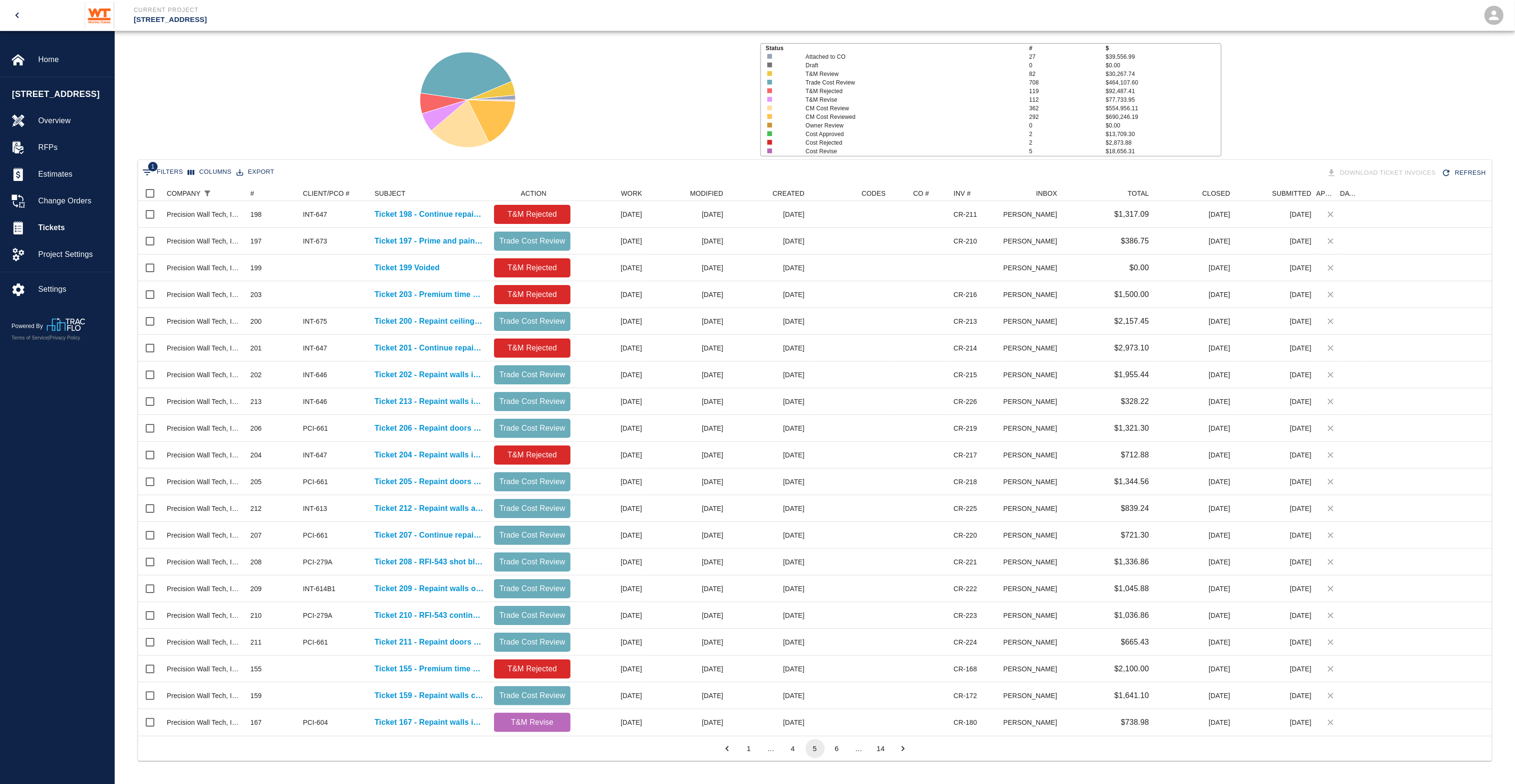
click at [834, 746] on button "6" at bounding box center [837, 749] width 19 height 19
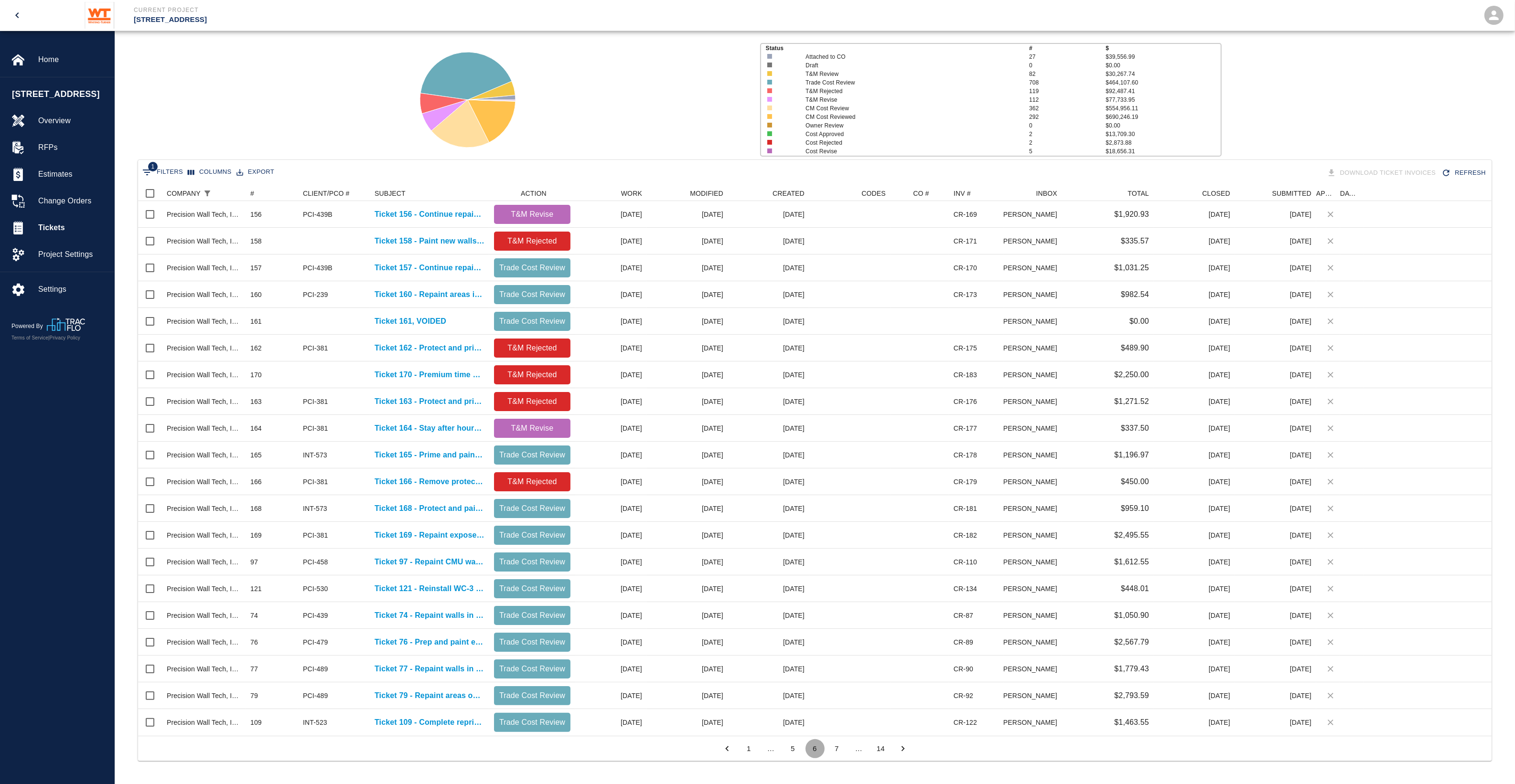
click at [824, 746] on button "6" at bounding box center [815, 749] width 19 height 19
click at [828, 749] on button "7" at bounding box center [837, 749] width 19 height 19
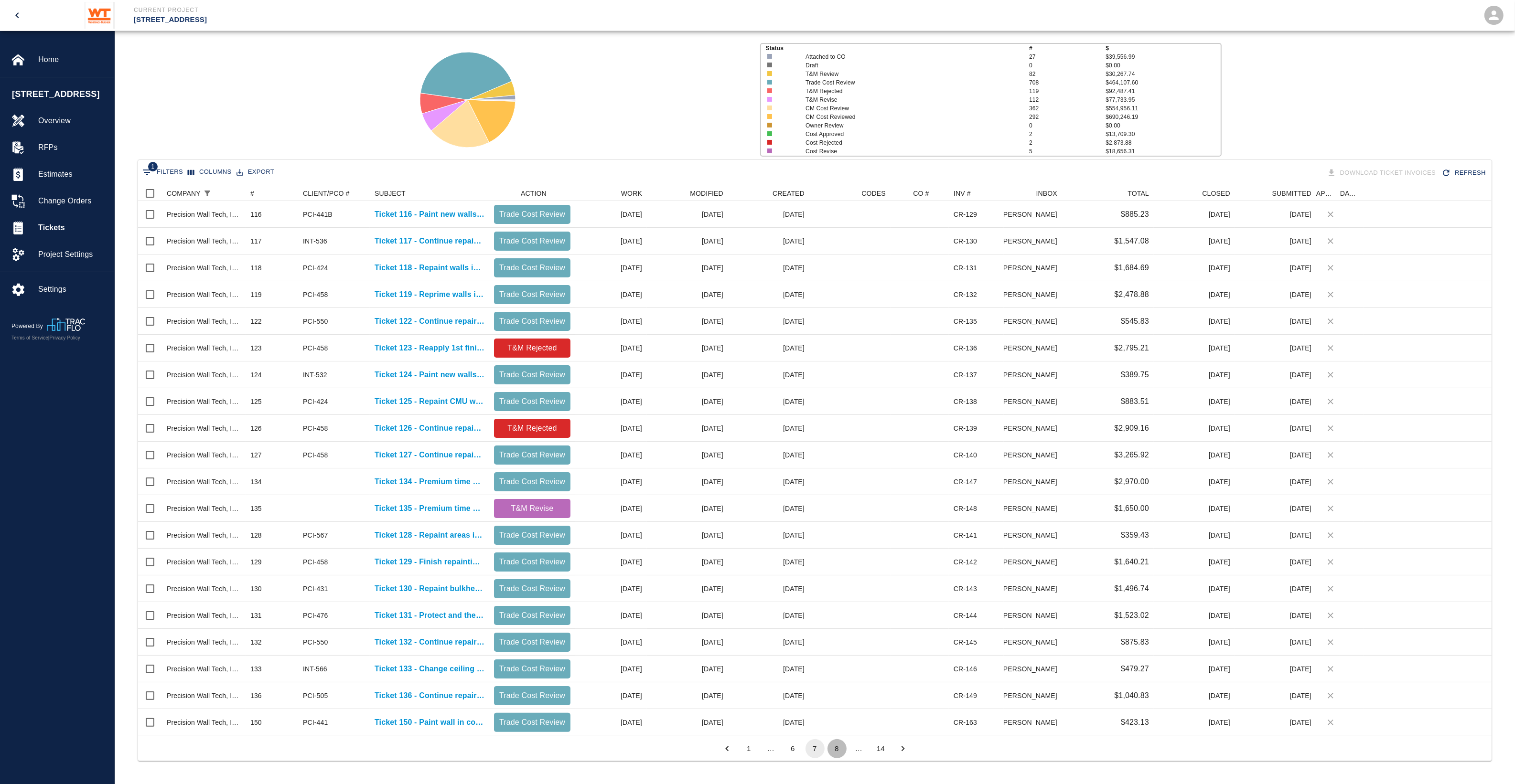
click at [836, 748] on button "8" at bounding box center [837, 749] width 19 height 19
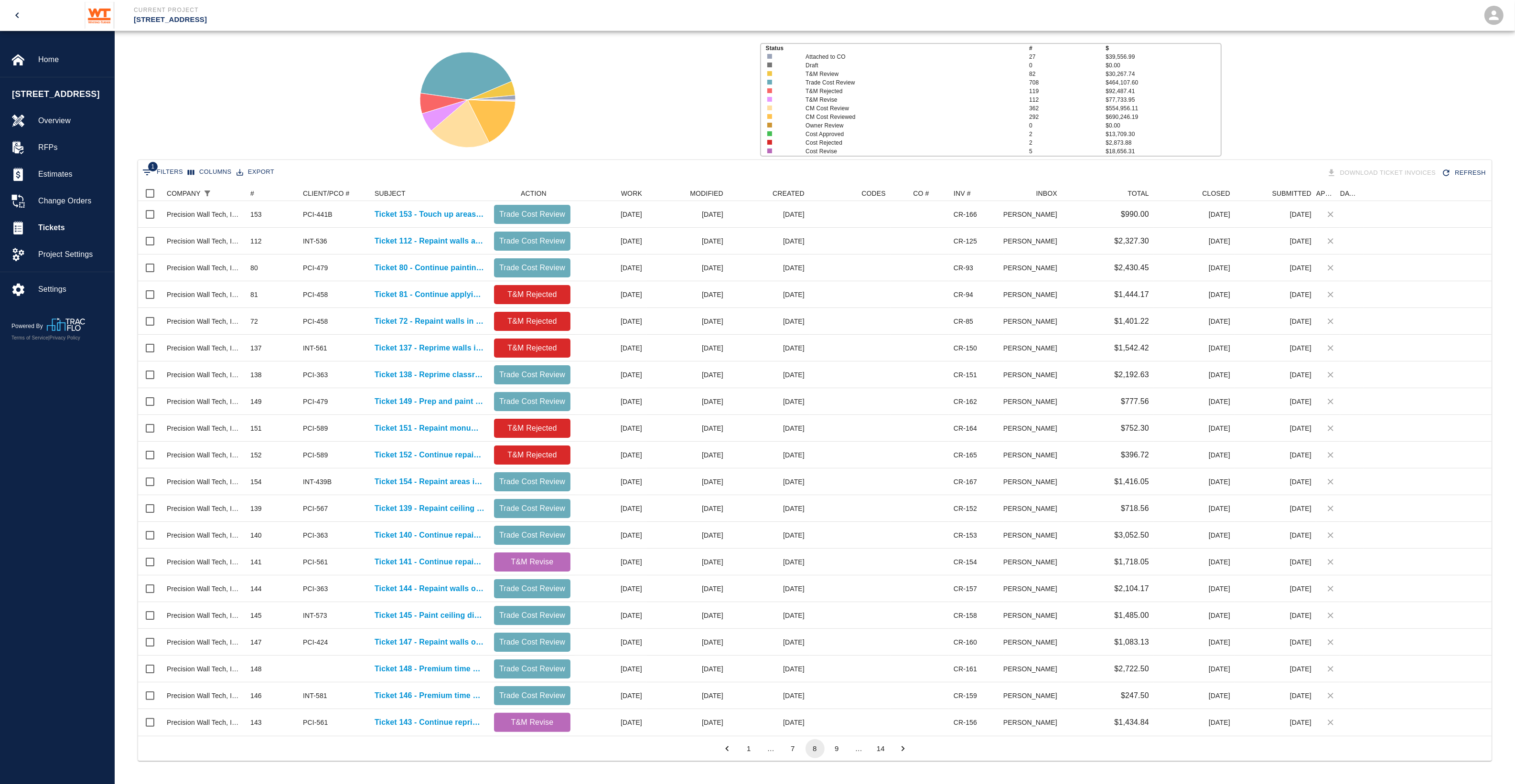
click at [836, 748] on button "9" at bounding box center [837, 749] width 19 height 19
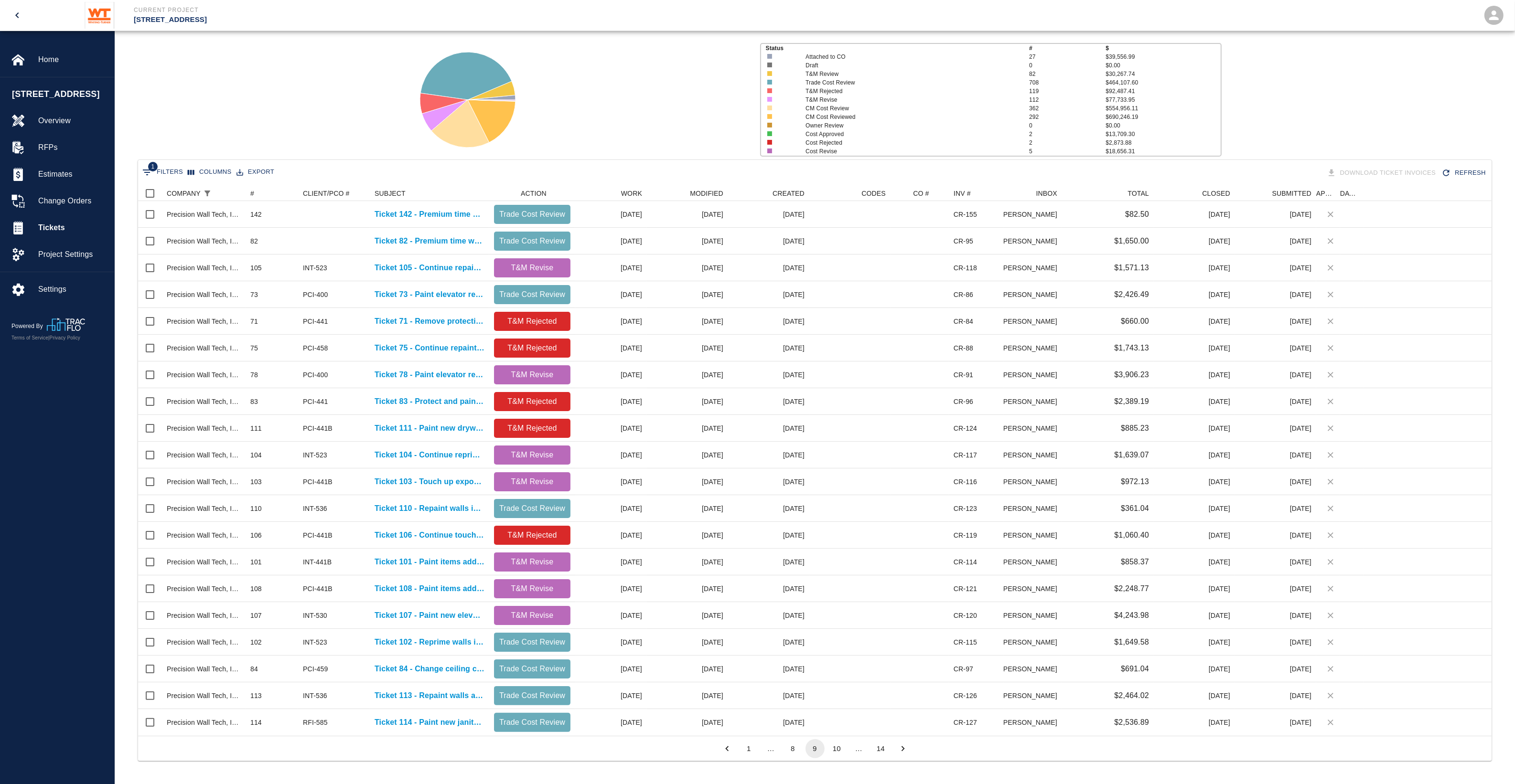
click at [836, 748] on button "10" at bounding box center [837, 749] width 19 height 19
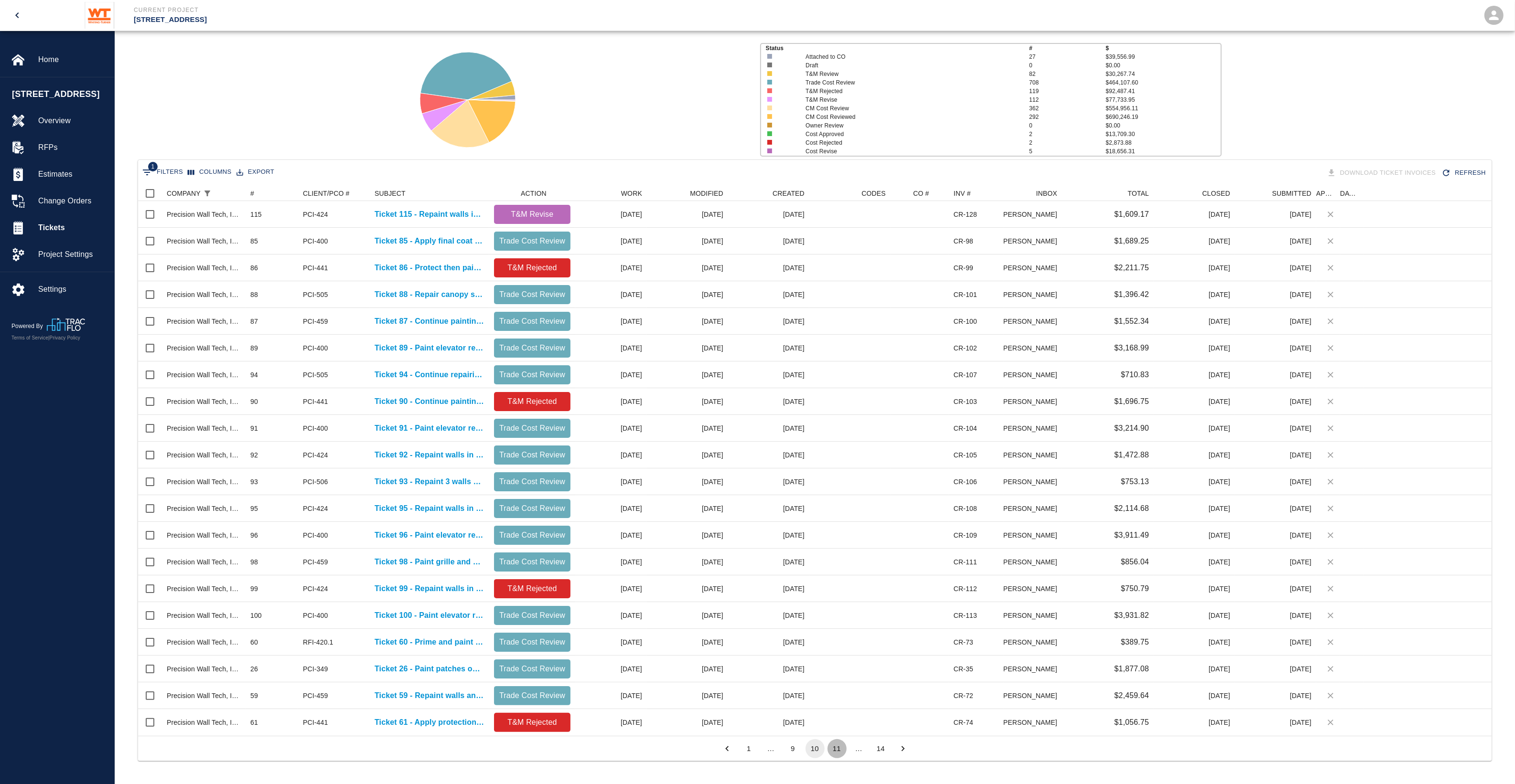
click at [836, 748] on button "11" at bounding box center [837, 749] width 19 height 19
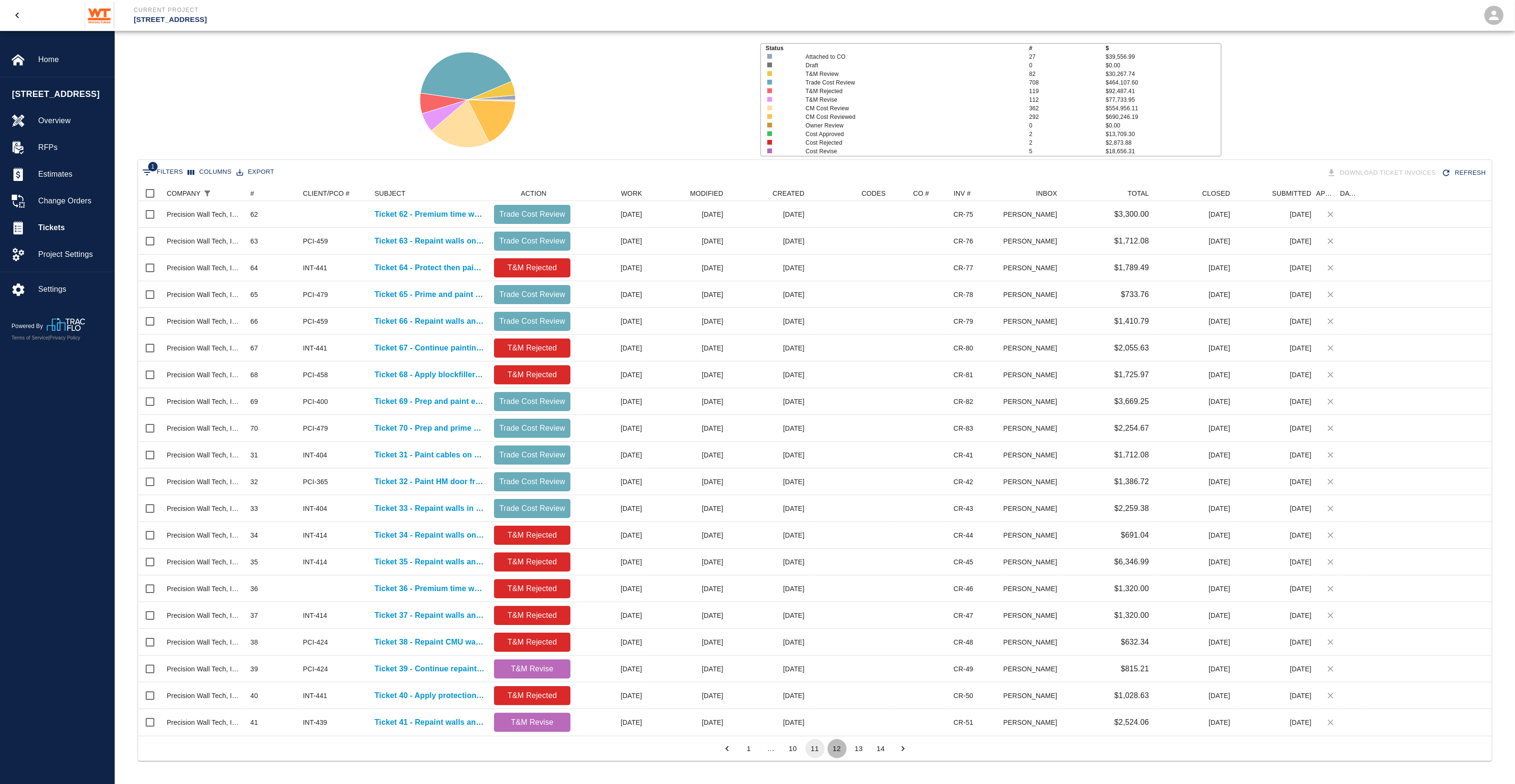
click at [836, 748] on button "12" at bounding box center [837, 749] width 19 height 19
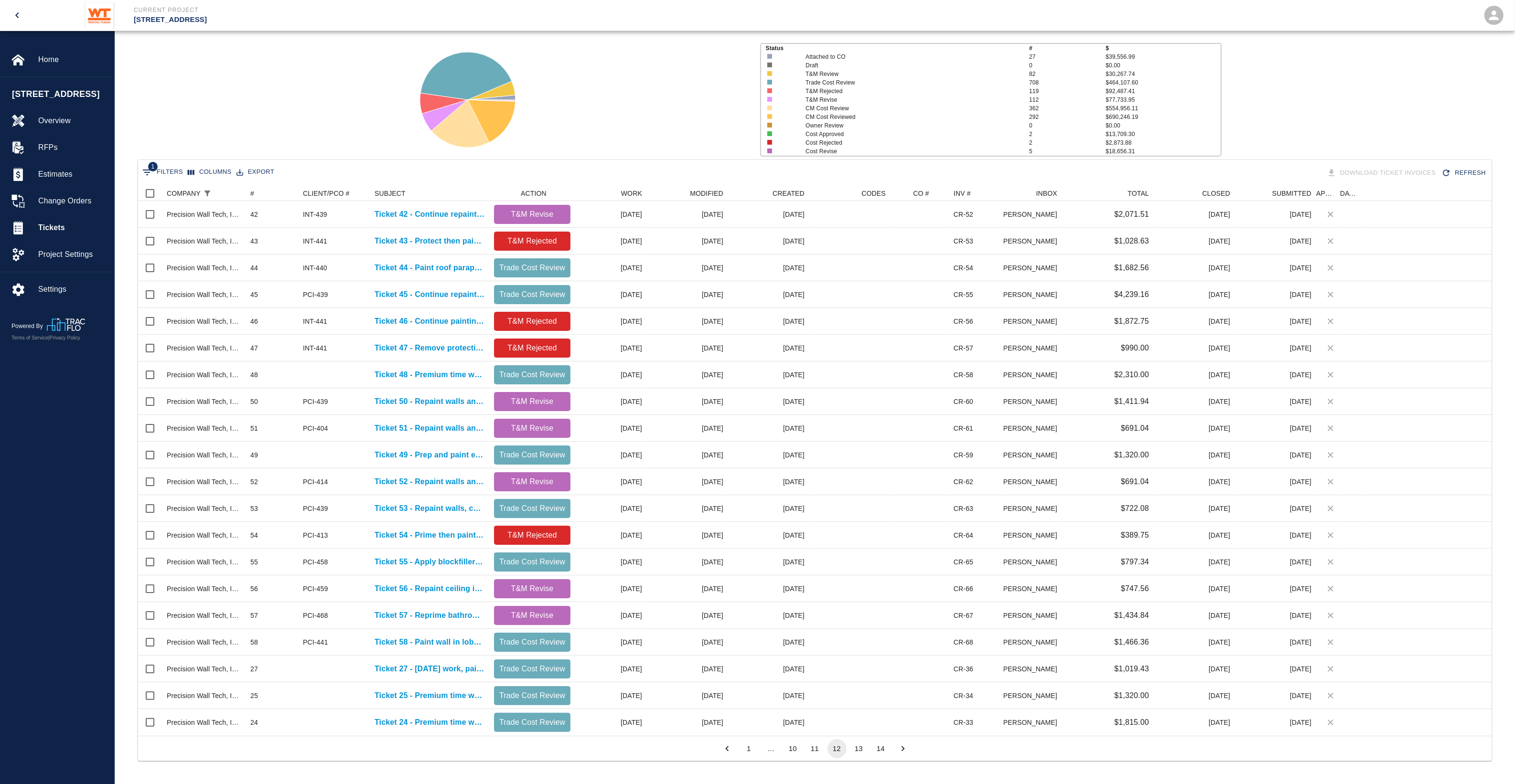
click at [768, 752] on div "…" at bounding box center [771, 748] width 19 height 10
click at [751, 748] on button "1" at bounding box center [749, 749] width 19 height 19
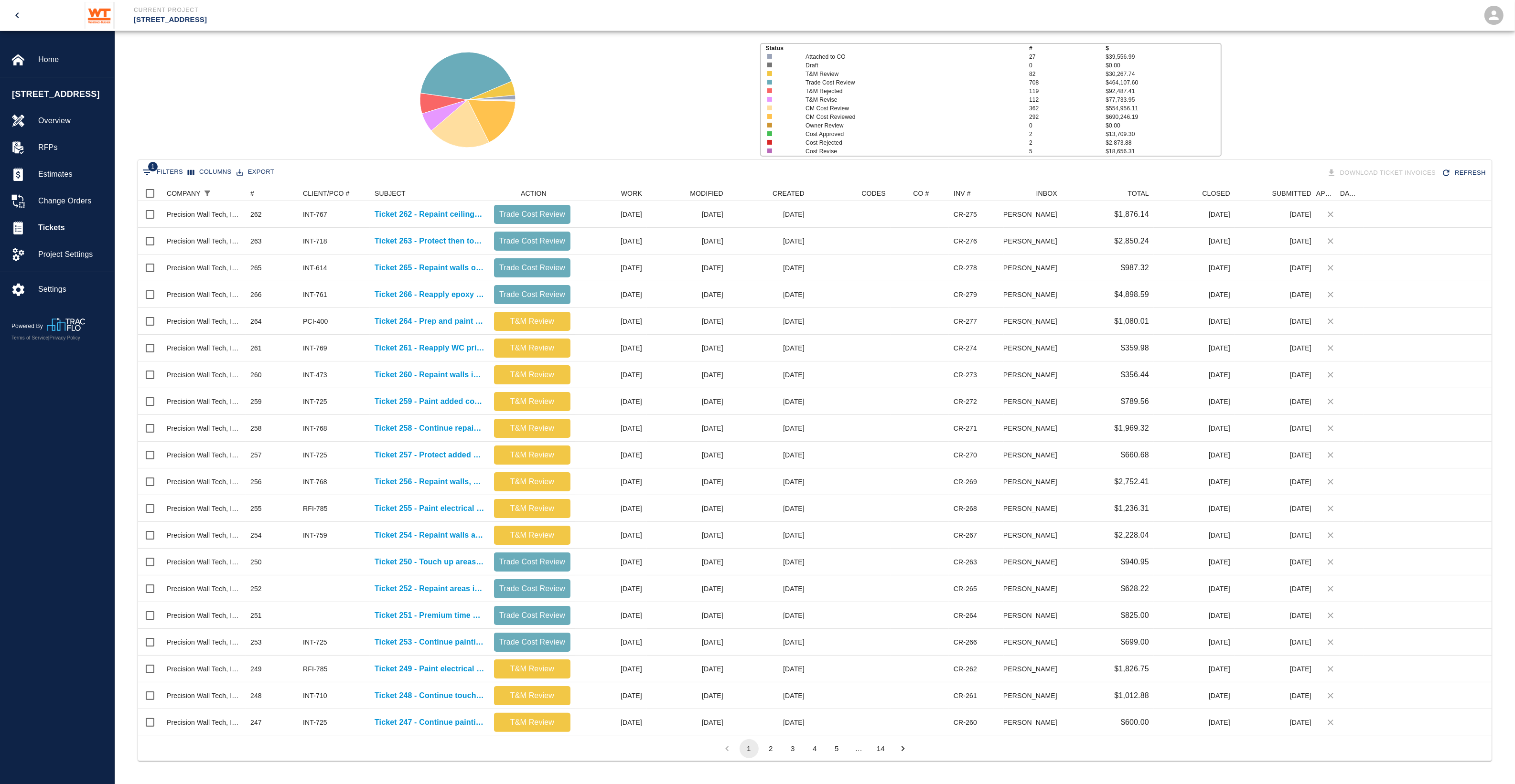
click at [765, 748] on button "2" at bounding box center [771, 749] width 19 height 19
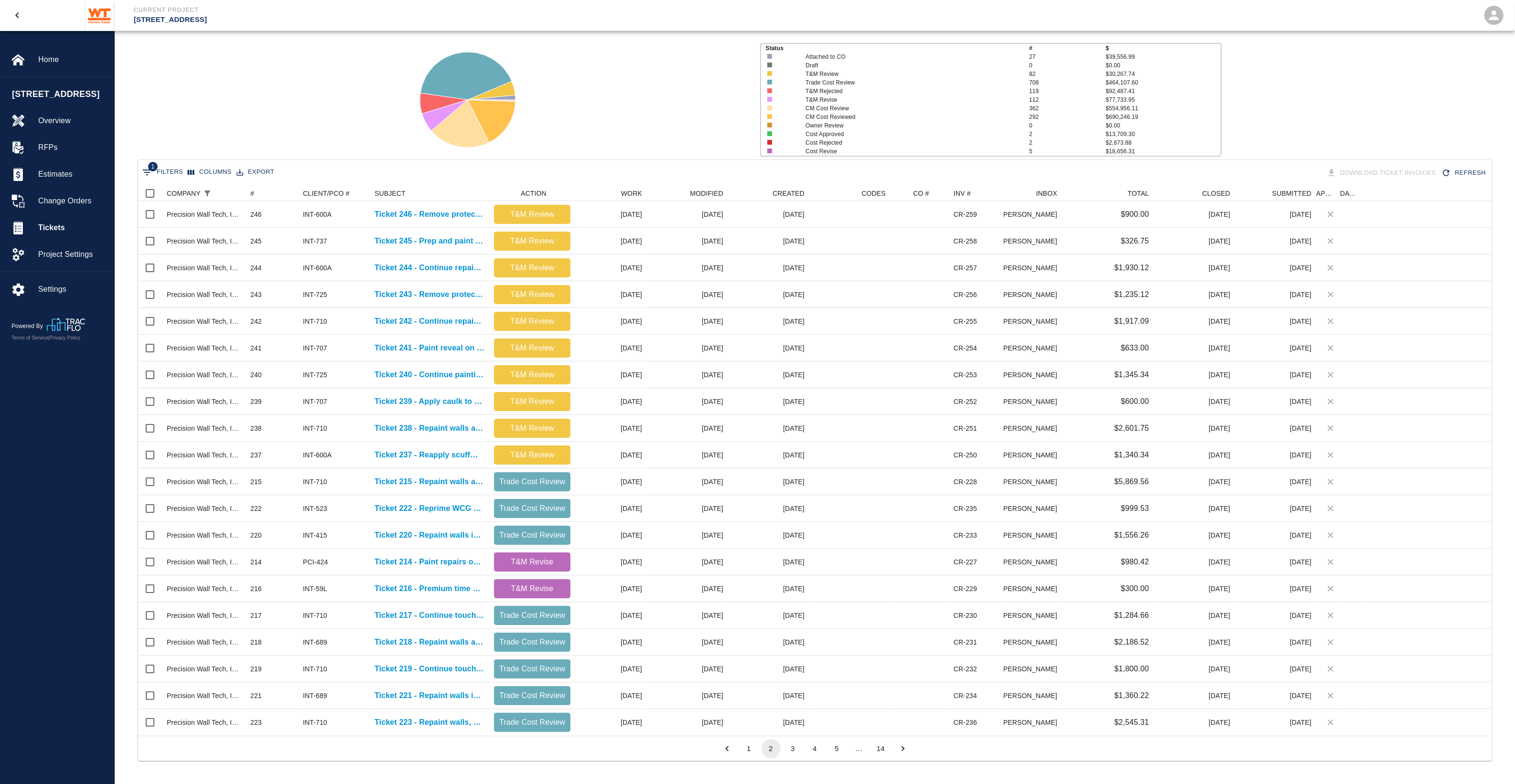
click at [792, 750] on button "3" at bounding box center [793, 749] width 19 height 19
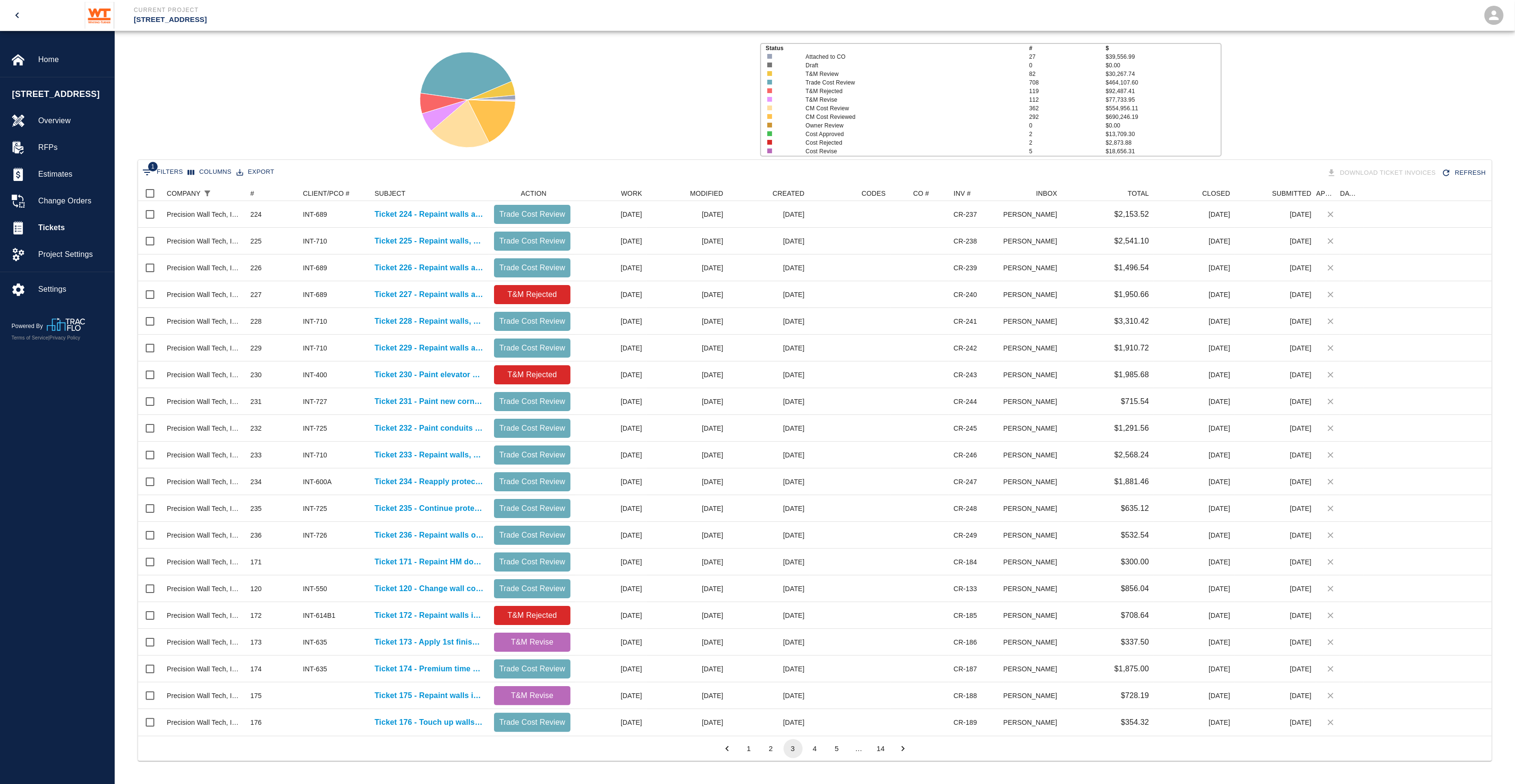
click at [806, 752] on li "4" at bounding box center [815, 749] width 22 height 19
click at [817, 750] on button "4" at bounding box center [815, 749] width 19 height 19
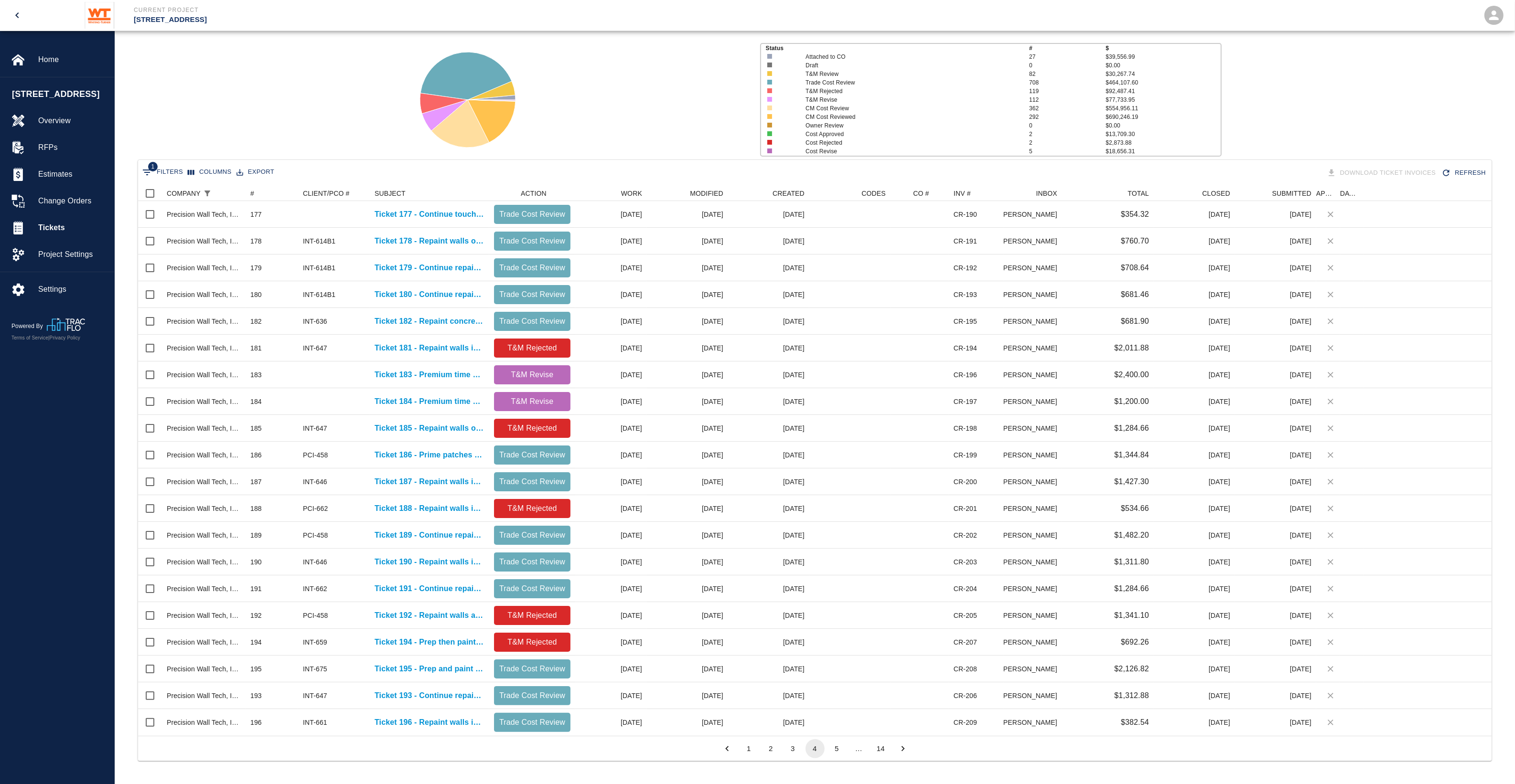
click at [836, 750] on button "5" at bounding box center [837, 749] width 19 height 19
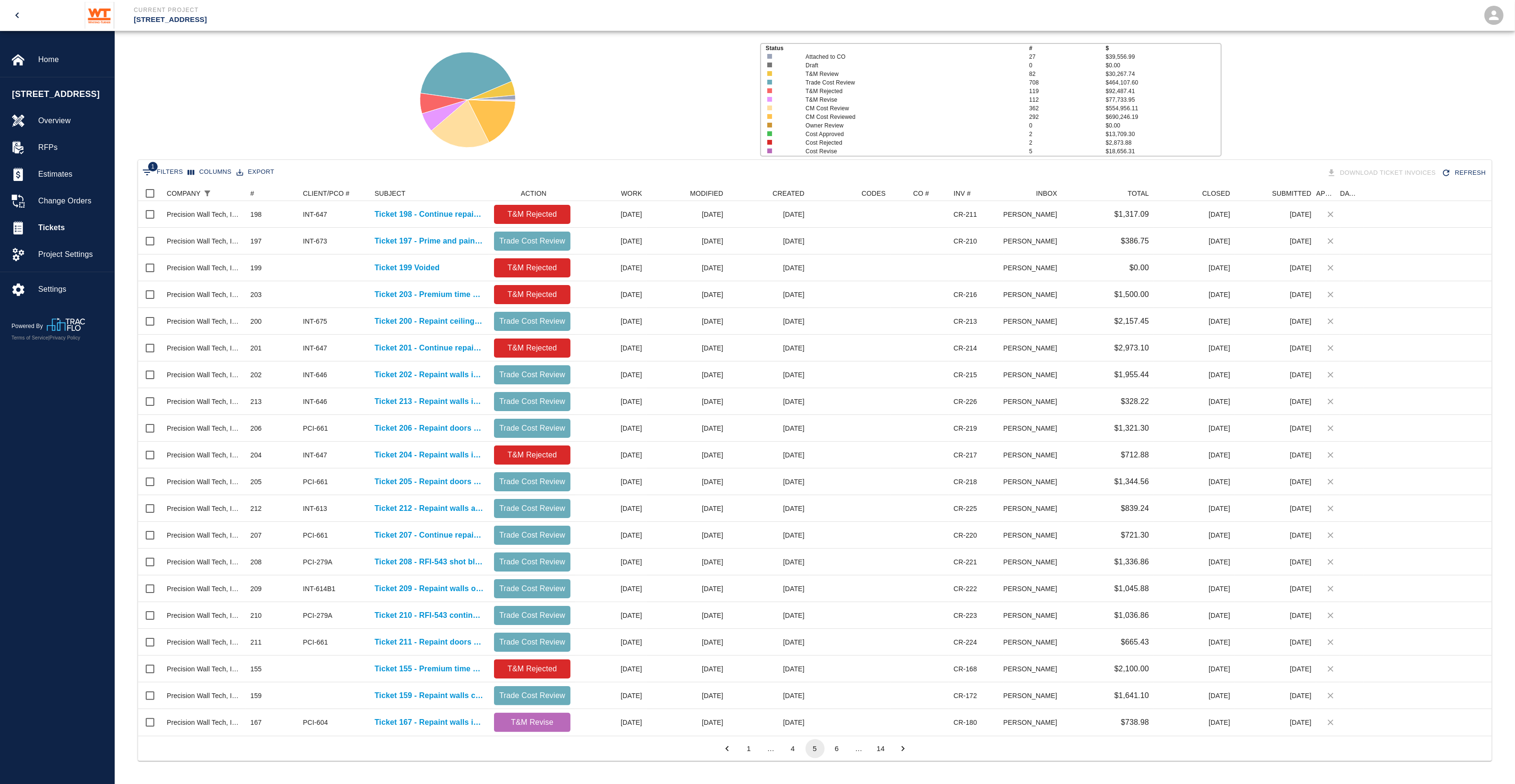
click at [834, 748] on button "6" at bounding box center [837, 749] width 19 height 19
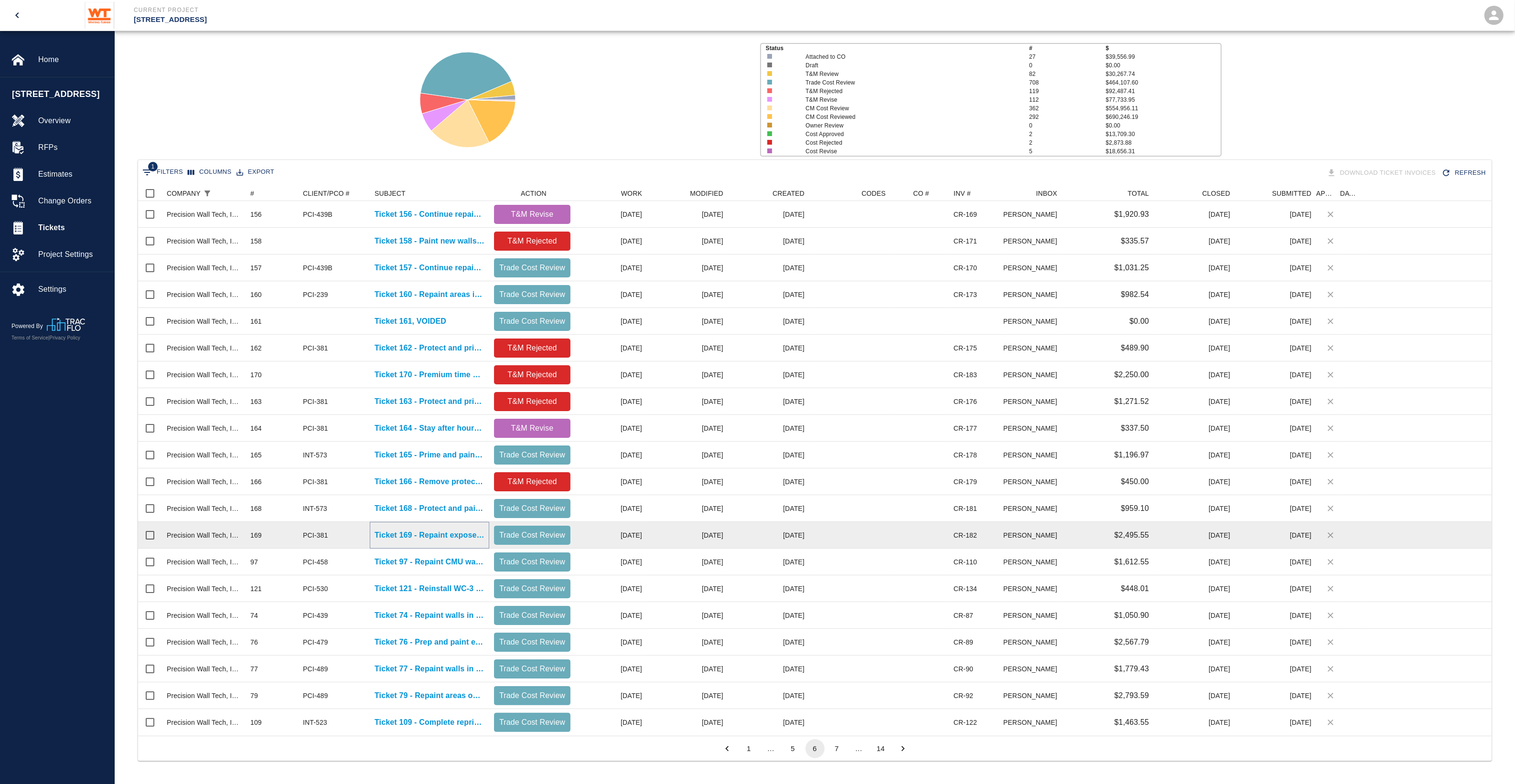
click at [397, 536] on p "Ticket 169 - Repaint exposed ceiling in Lounge 2001" at bounding box center [429, 535] width 110 height 11
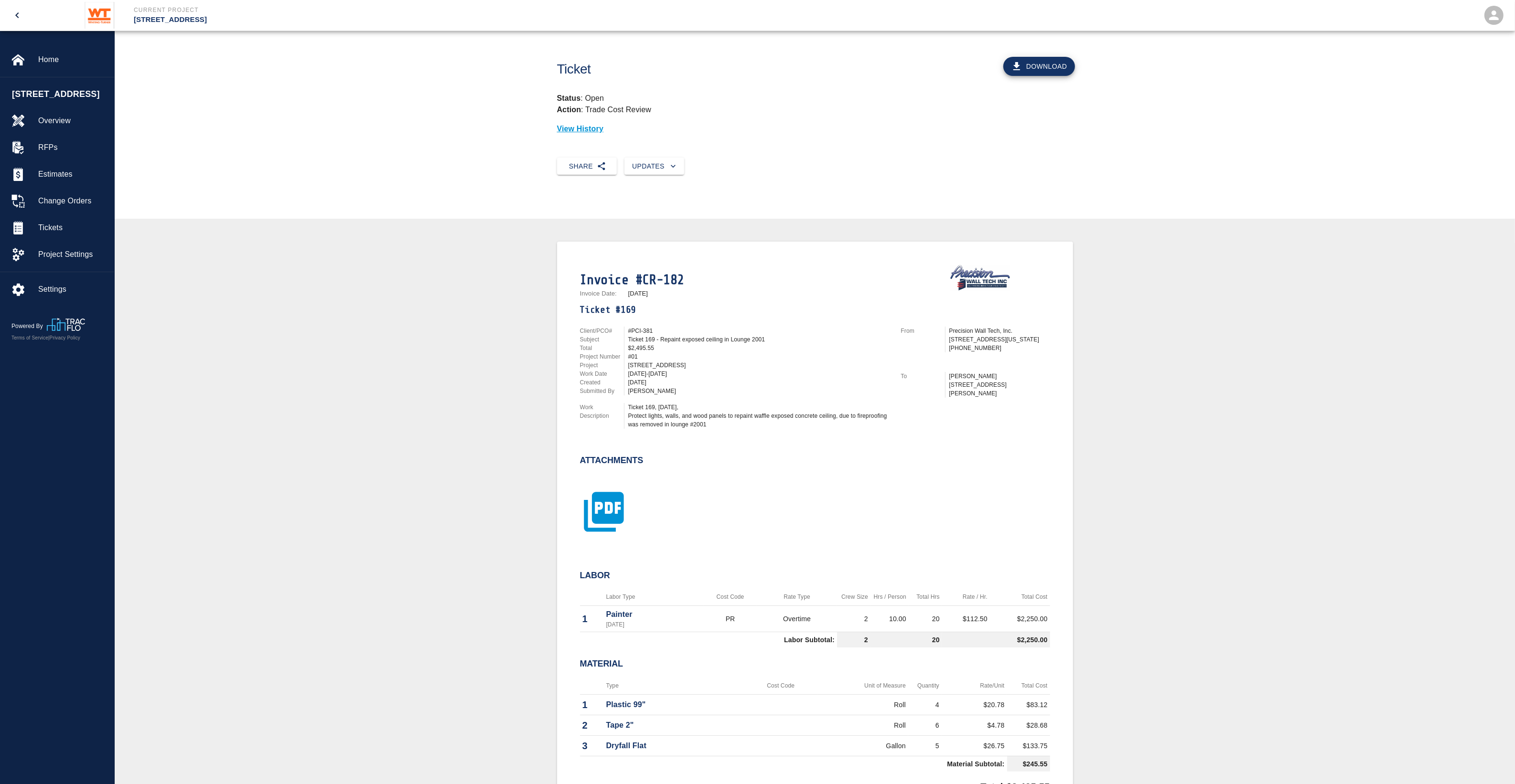
click at [602, 508] on icon "button" at bounding box center [603, 511] width 40 height 40
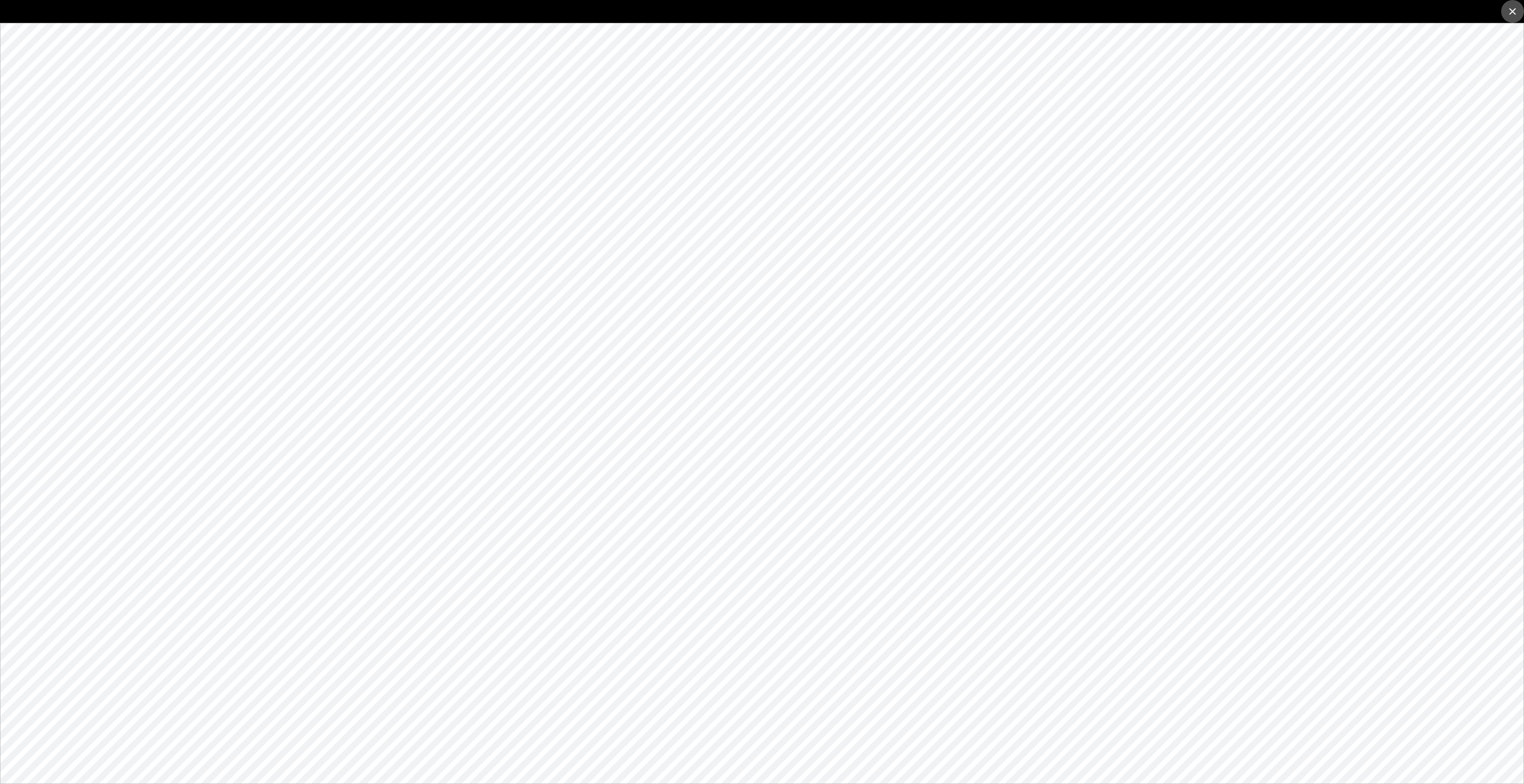
click at [1517, 9] on icon "close" at bounding box center [1512, 11] width 11 height 11
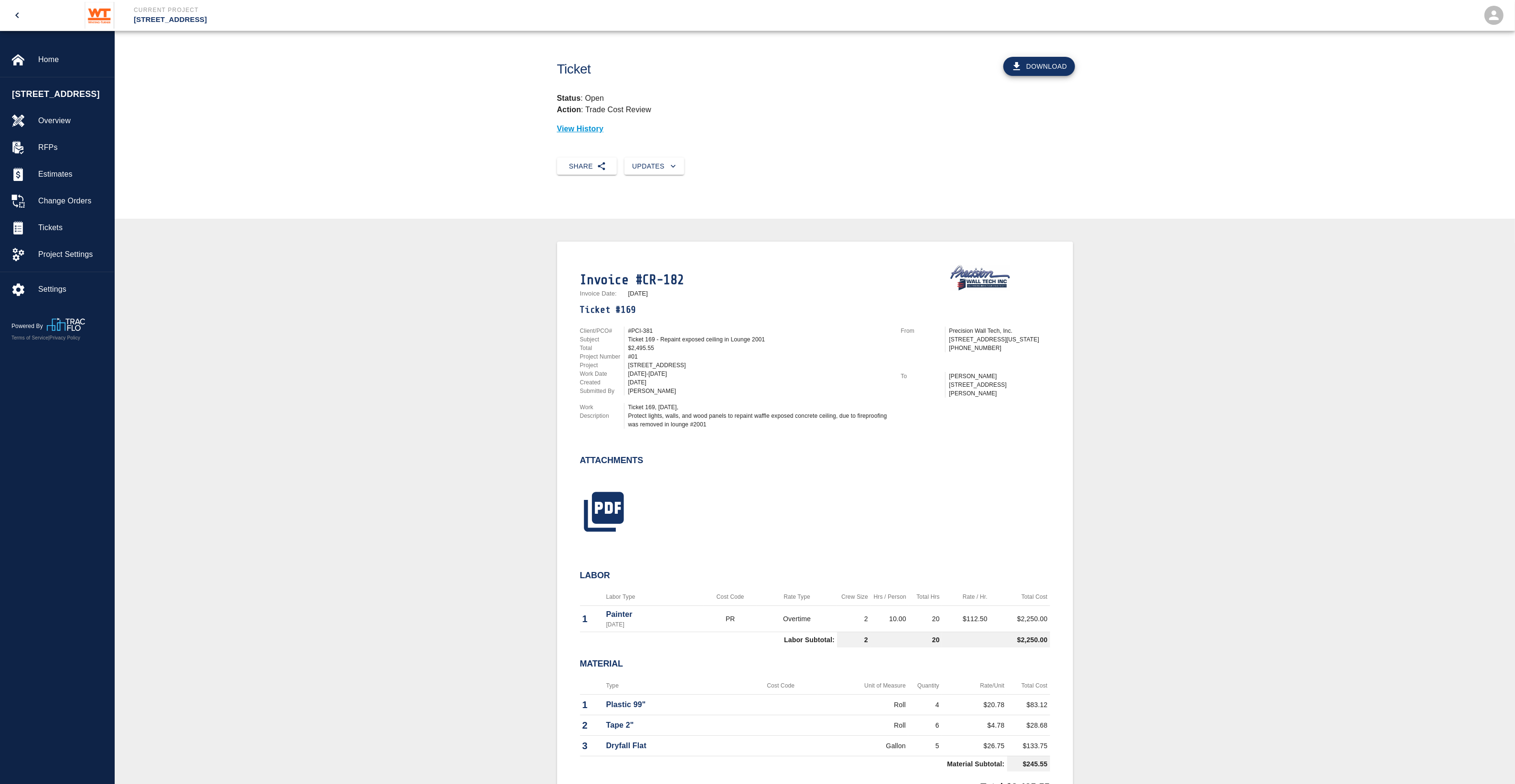
click at [1045, 70] on button "Download" at bounding box center [1039, 66] width 72 height 19
